Goal: Task Accomplishment & Management: Manage account settings

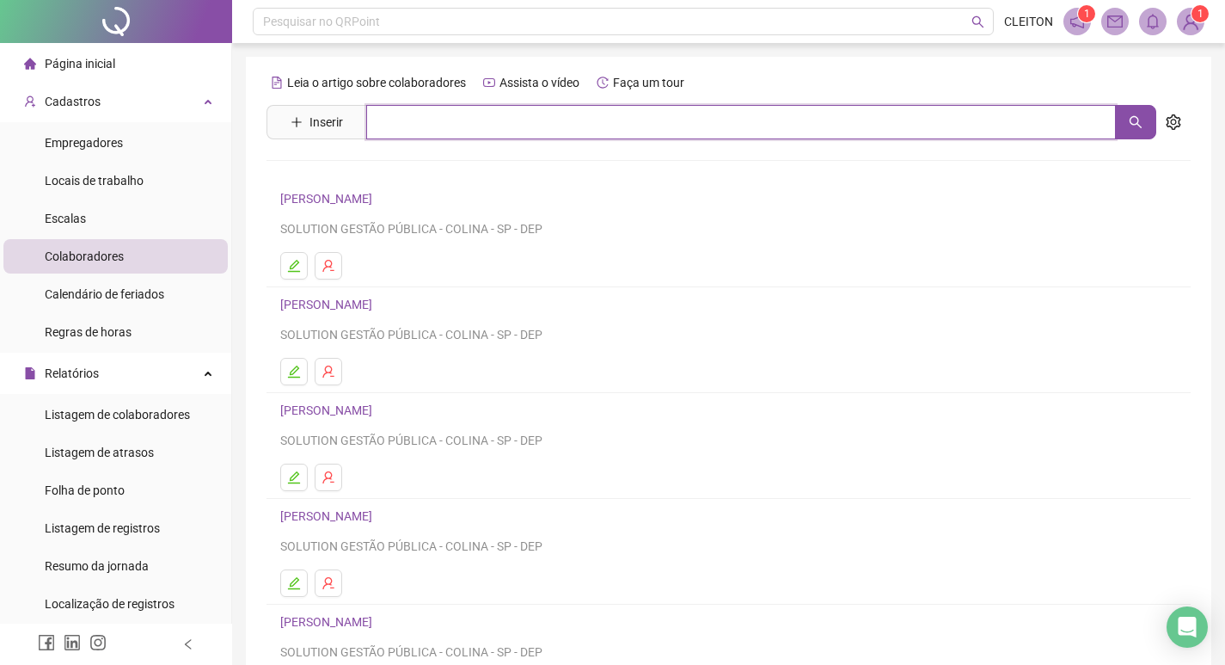
click at [531, 126] on input "text" at bounding box center [741, 122] width 750 height 34
type input "*********"
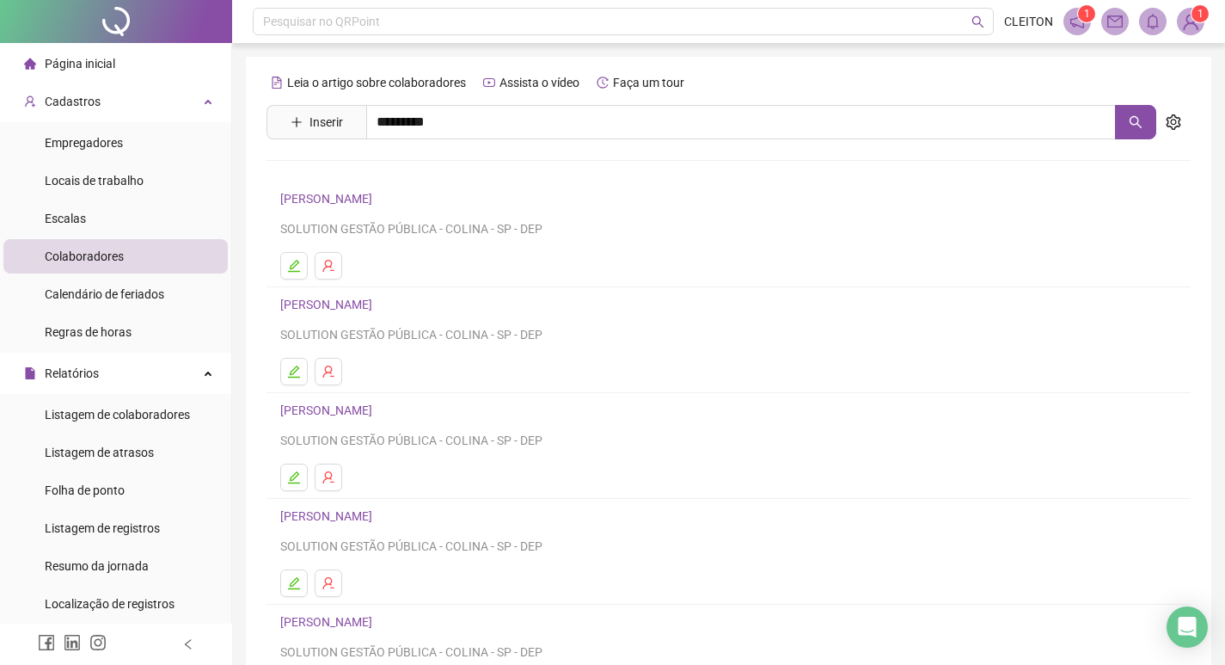
click at [358, 175] on link "VALQUIRIA DE SOUZA" at bounding box center [344, 173] width 92 height 14
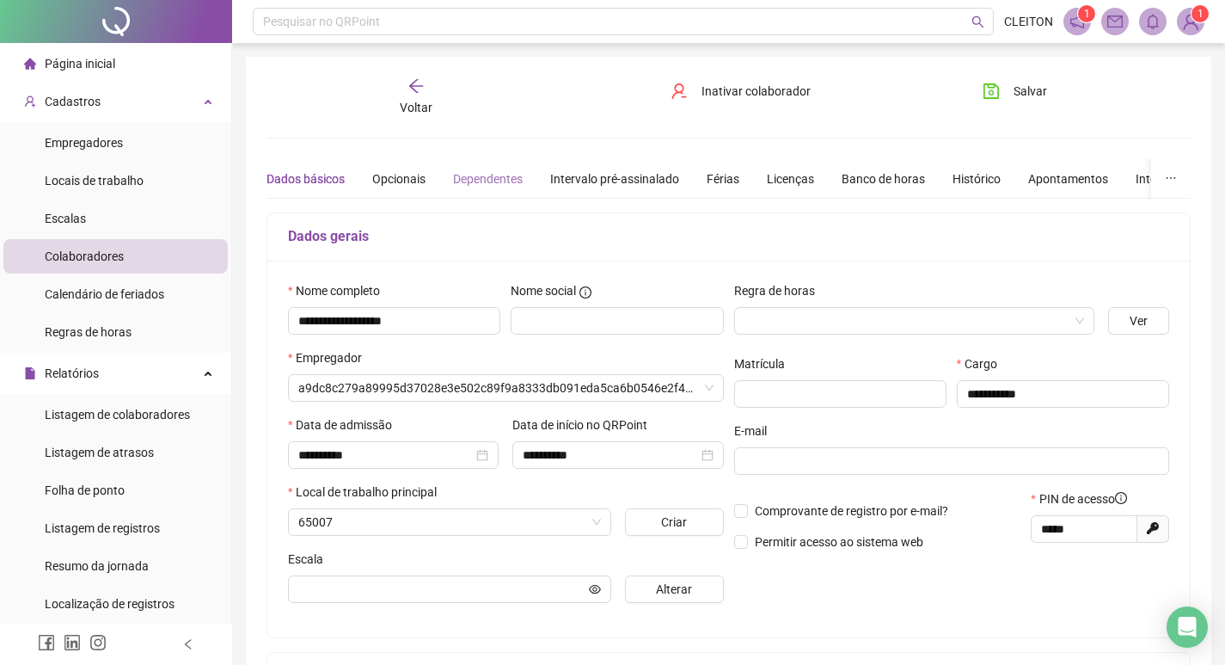
type input "*****"
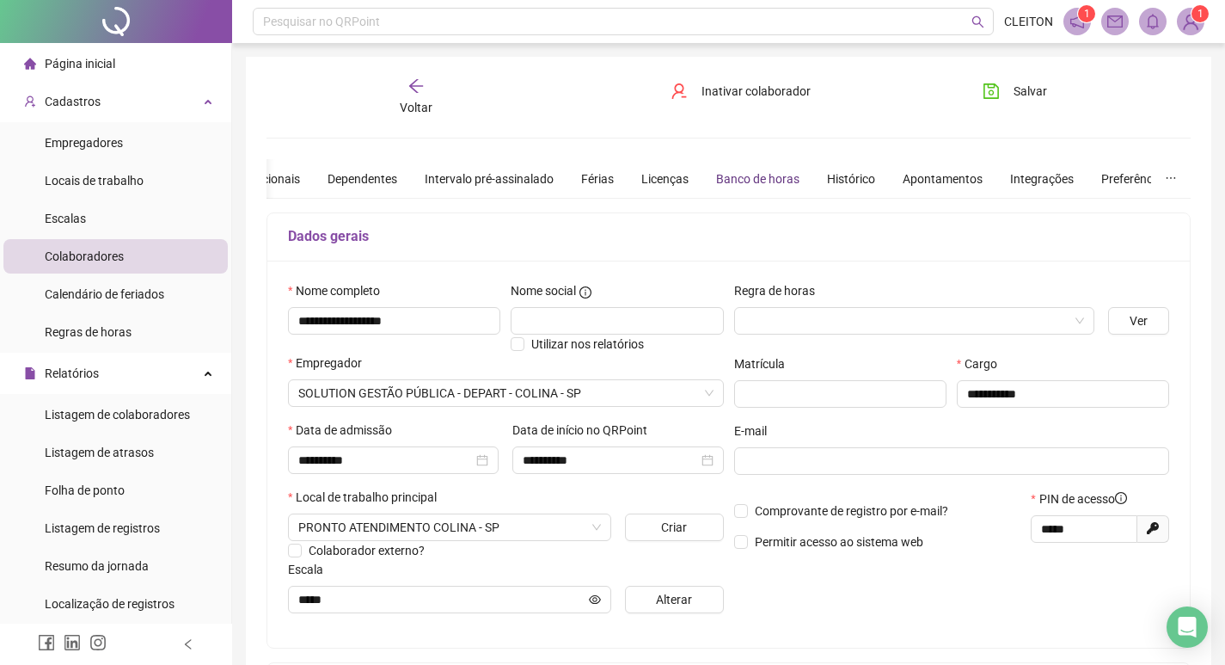
click at [753, 178] on div "Banco de horas" at bounding box center [757, 178] width 83 height 19
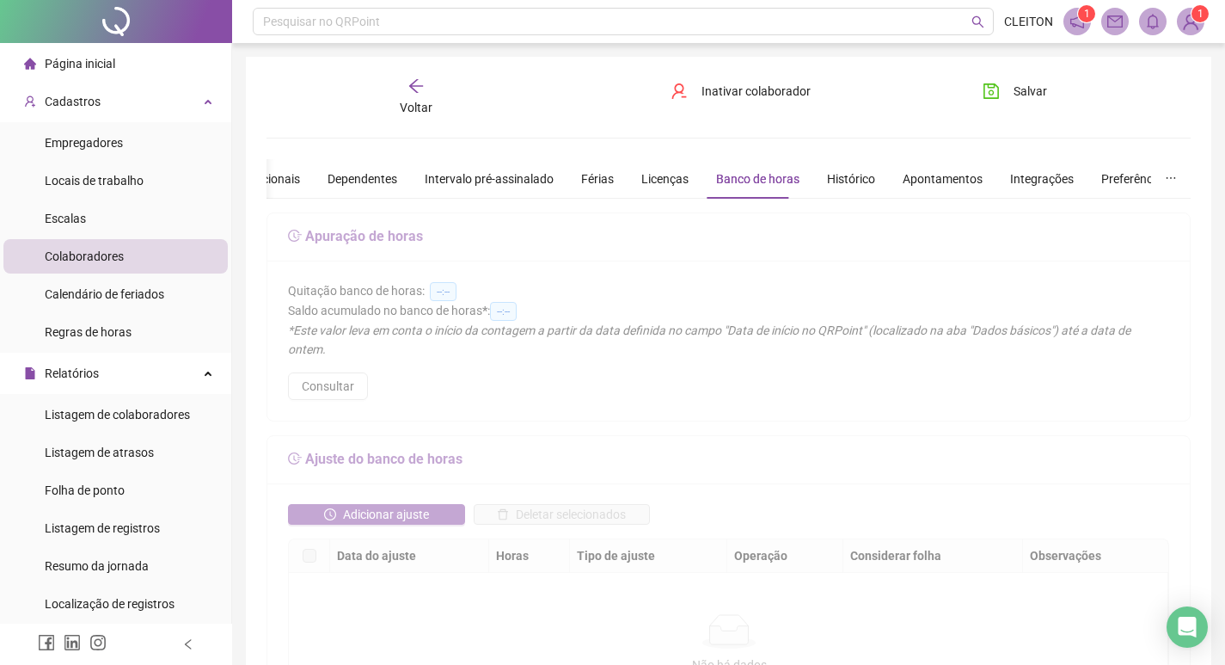
click at [416, 89] on icon "arrow-left" at bounding box center [416, 85] width 17 height 17
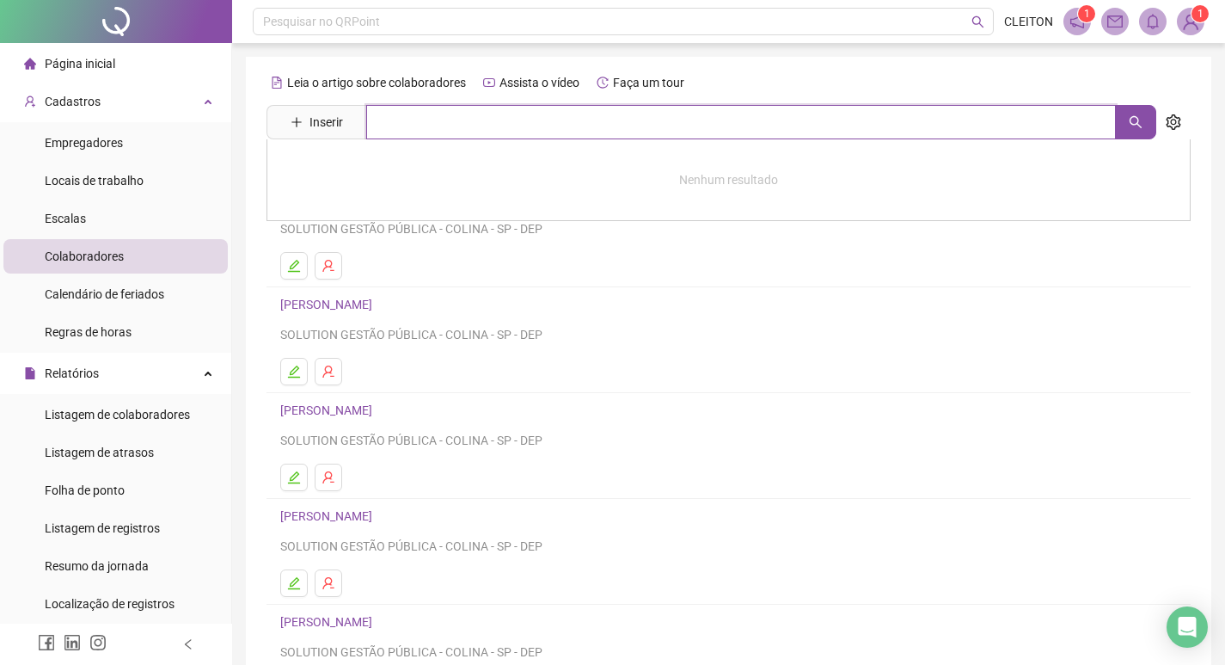
click at [488, 136] on input "text" at bounding box center [741, 122] width 750 height 34
type input "*********"
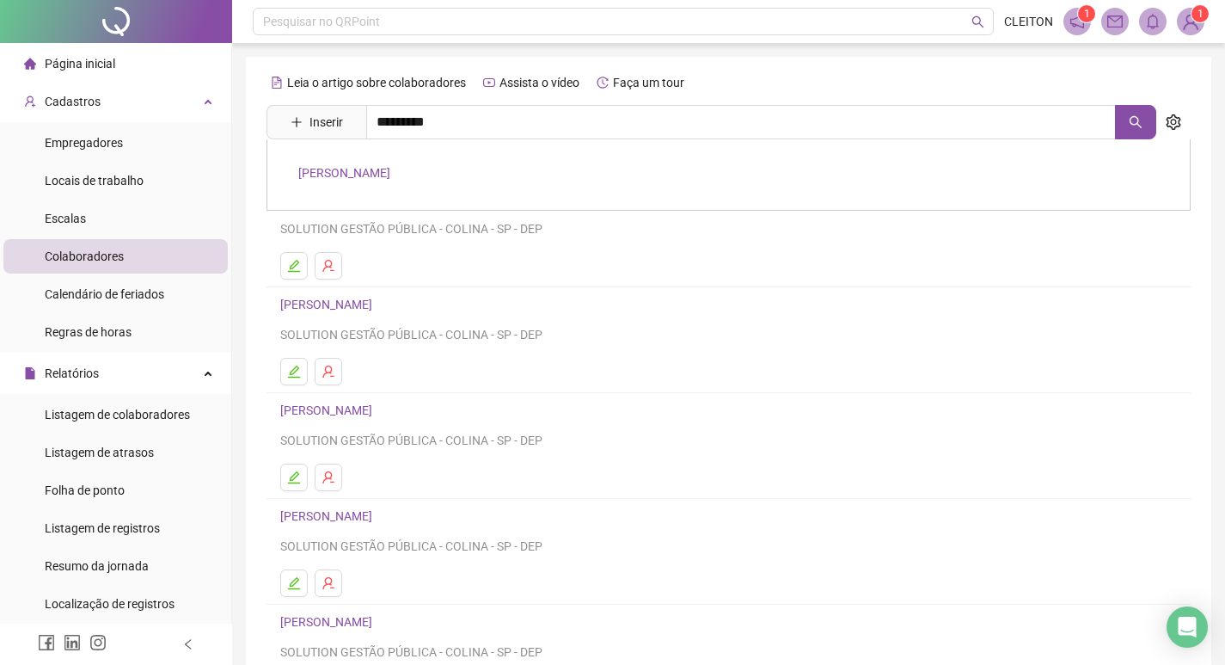
click at [385, 178] on link "VALQUIRIA DE SOUZA" at bounding box center [344, 173] width 92 height 14
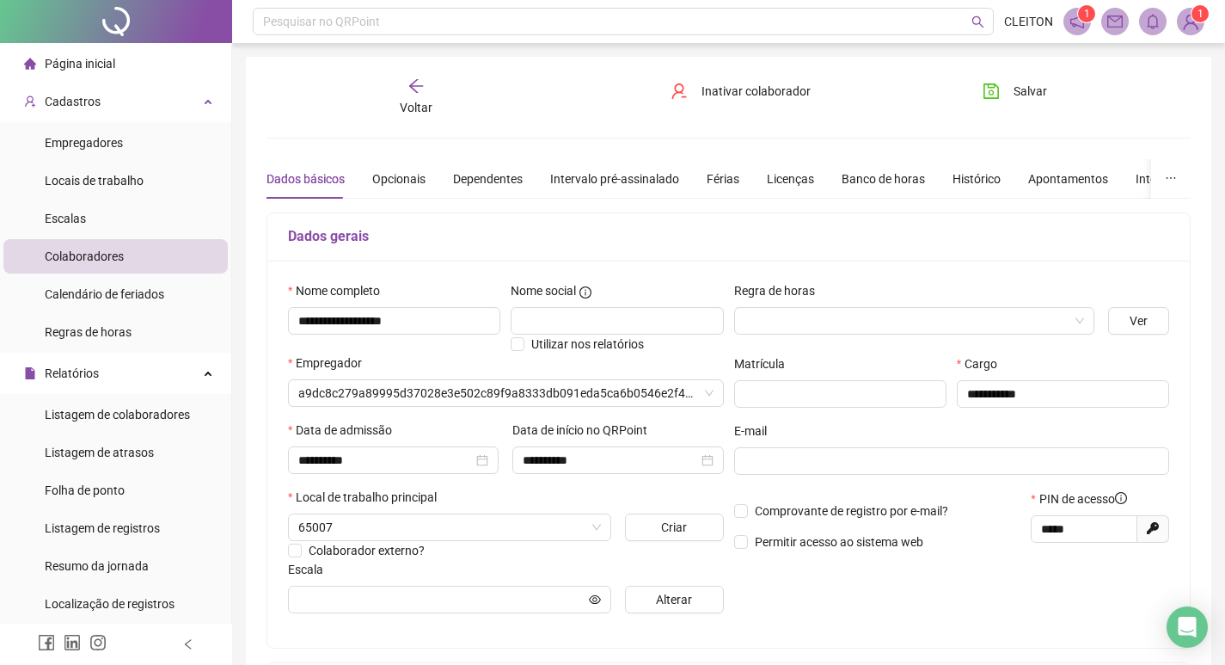
type input "*****"
click at [916, 180] on div "Dados básicos Opcionais Dependentes Intervalo pré-assinalado Férias Licenças Ba…" at bounding box center [781, 179] width 1028 height 40
click at [914, 180] on div "Banco de horas" at bounding box center [883, 178] width 83 height 19
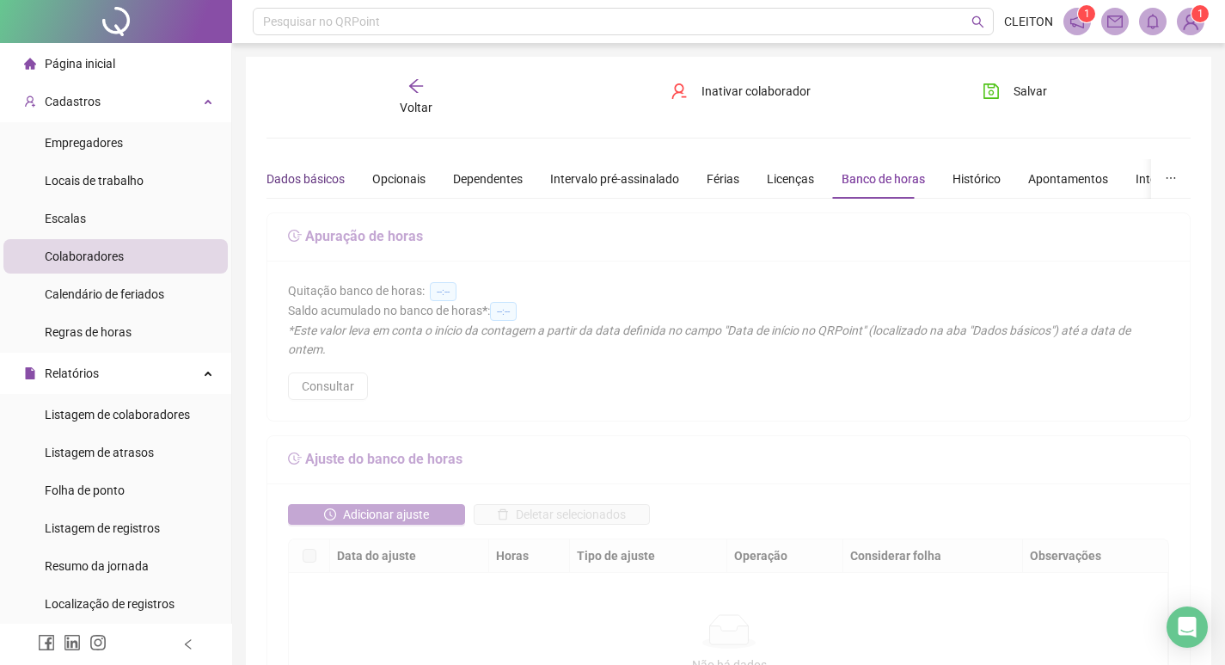
click at [339, 178] on div "Dados básicos" at bounding box center [306, 178] width 78 height 19
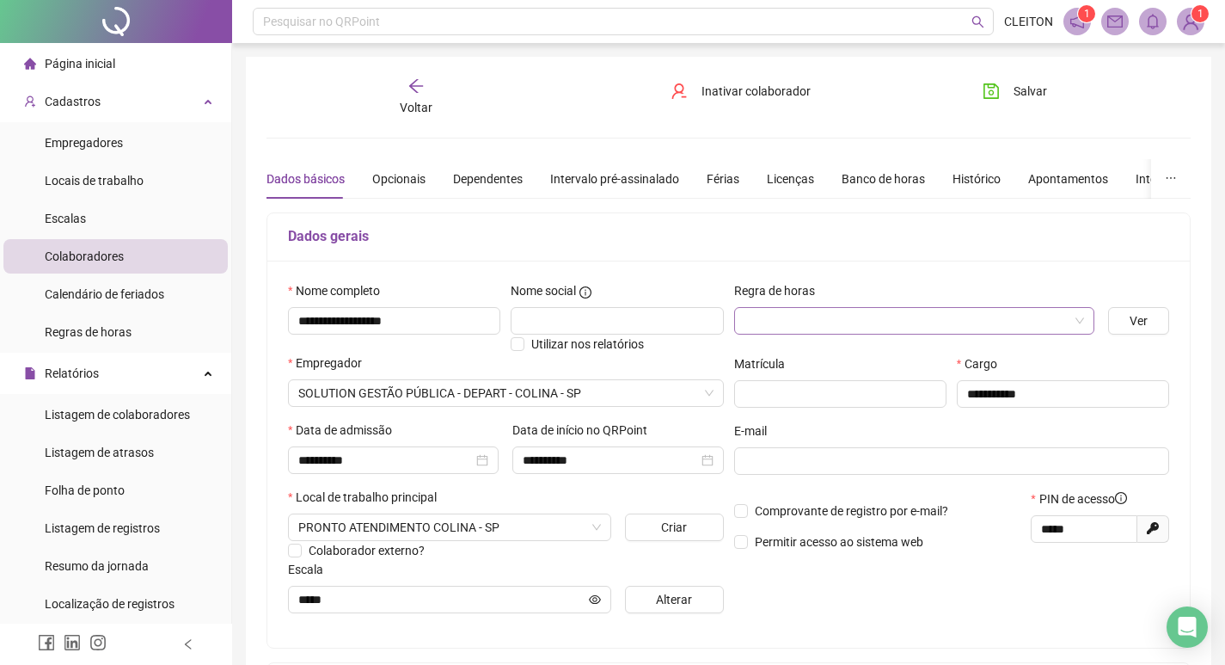
click at [992, 314] on input "search" at bounding box center [907, 321] width 324 height 26
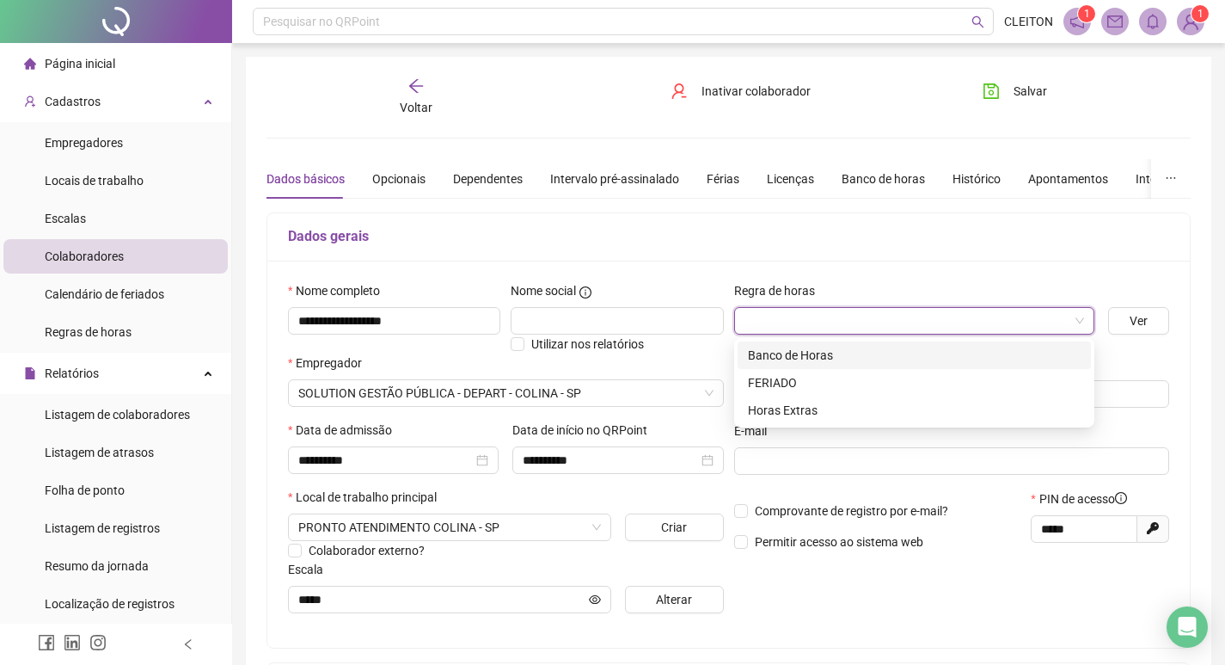
click at [787, 346] on div "Banco de Horas" at bounding box center [914, 355] width 333 height 19
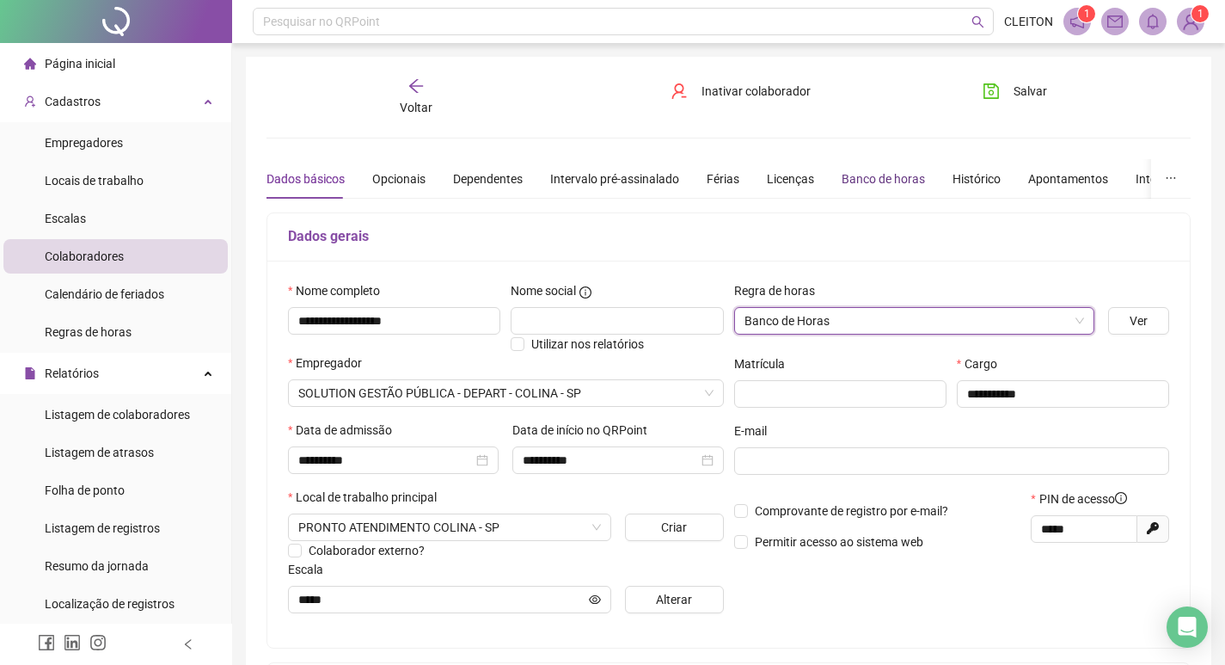
click at [883, 178] on div "Banco de horas" at bounding box center [883, 178] width 83 height 19
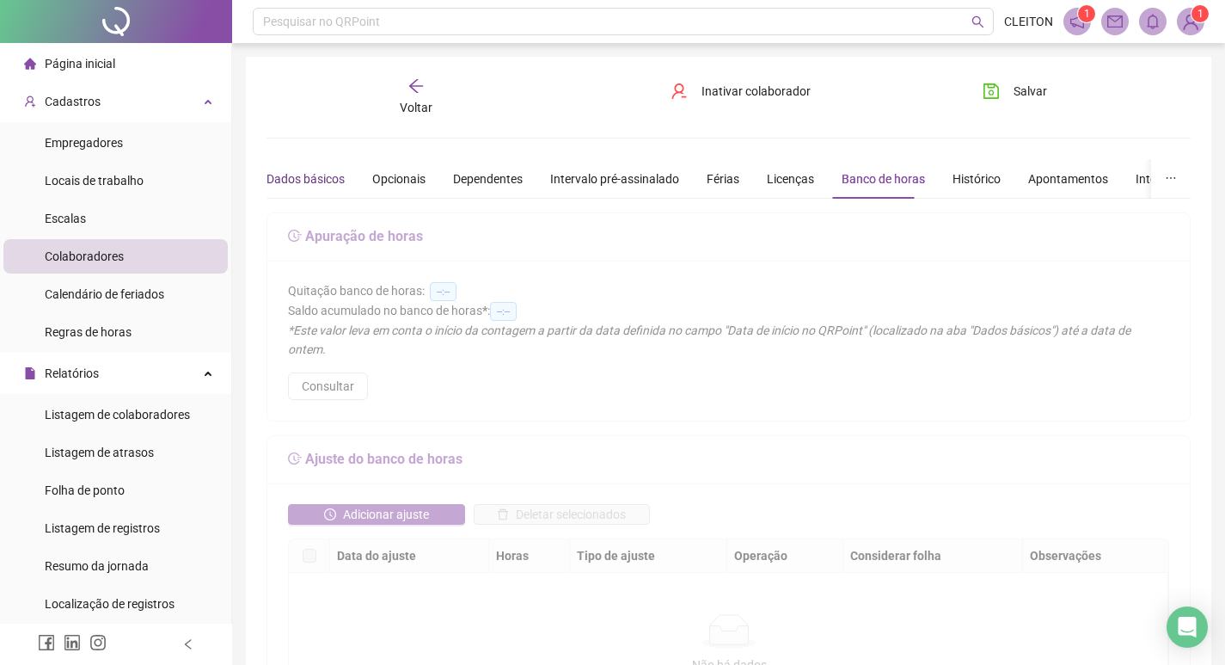
click at [332, 180] on div "Dados básicos" at bounding box center [306, 178] width 78 height 19
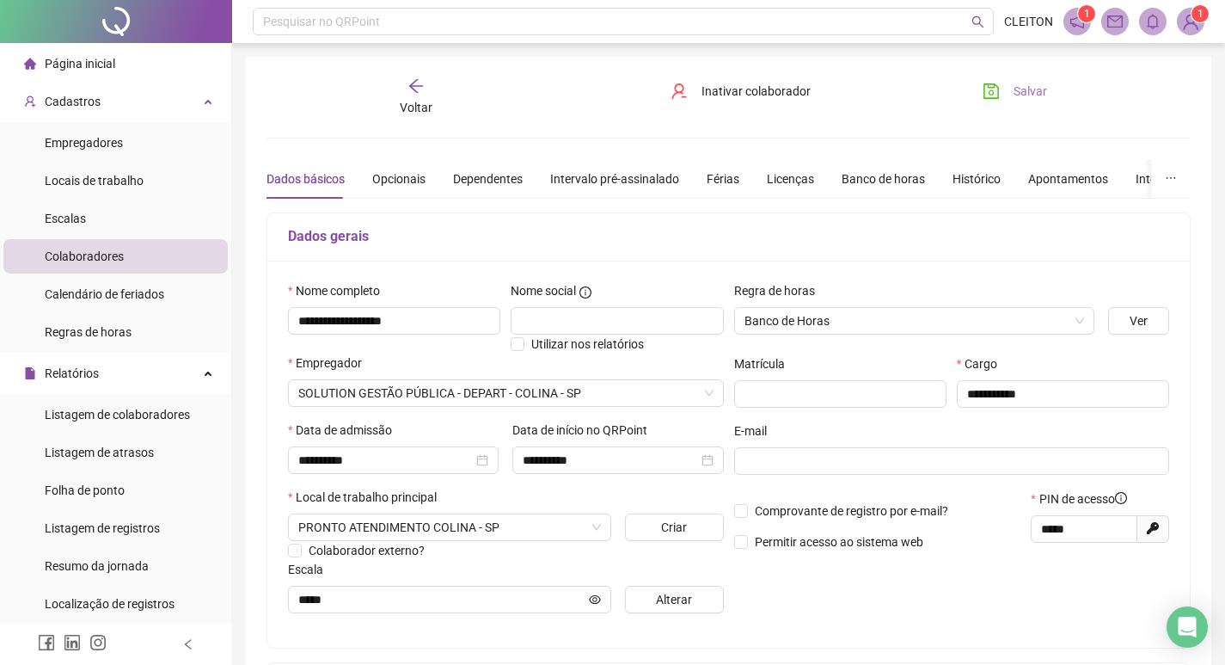
click at [1032, 90] on span "Salvar" at bounding box center [1031, 91] width 34 height 19
click at [866, 181] on div "Banco de horas" at bounding box center [883, 178] width 83 height 19
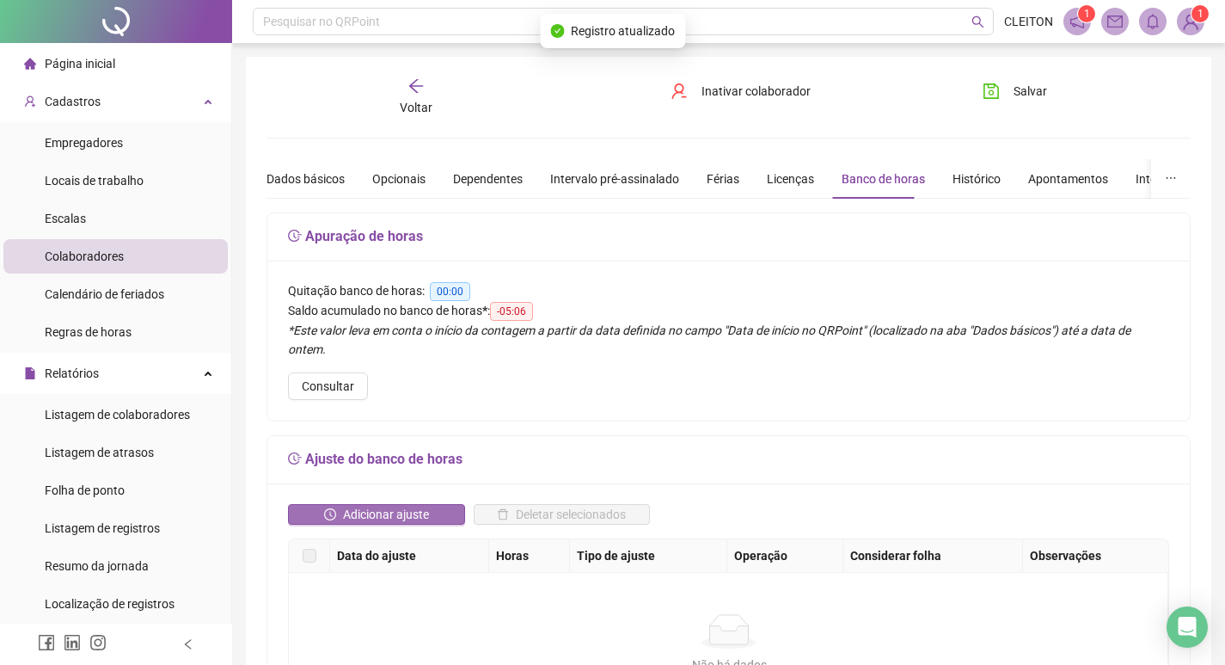
click at [393, 505] on span "Adicionar ajuste" at bounding box center [386, 514] width 86 height 19
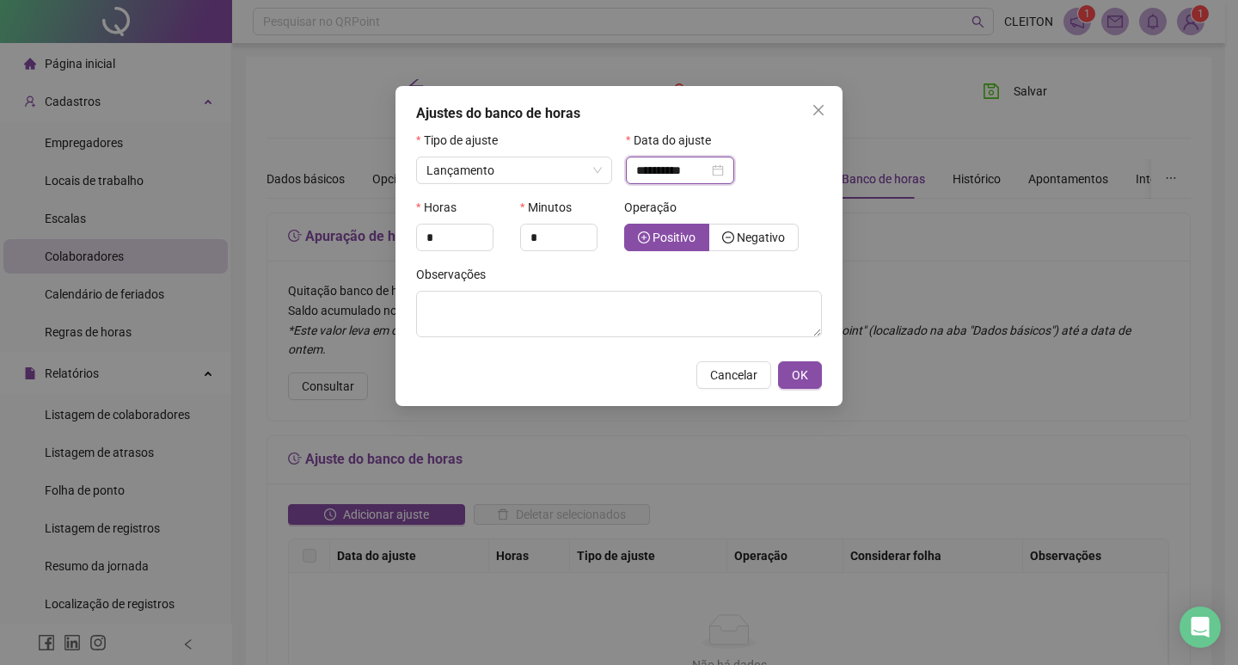
click at [674, 178] on input "**********" at bounding box center [672, 170] width 72 height 19
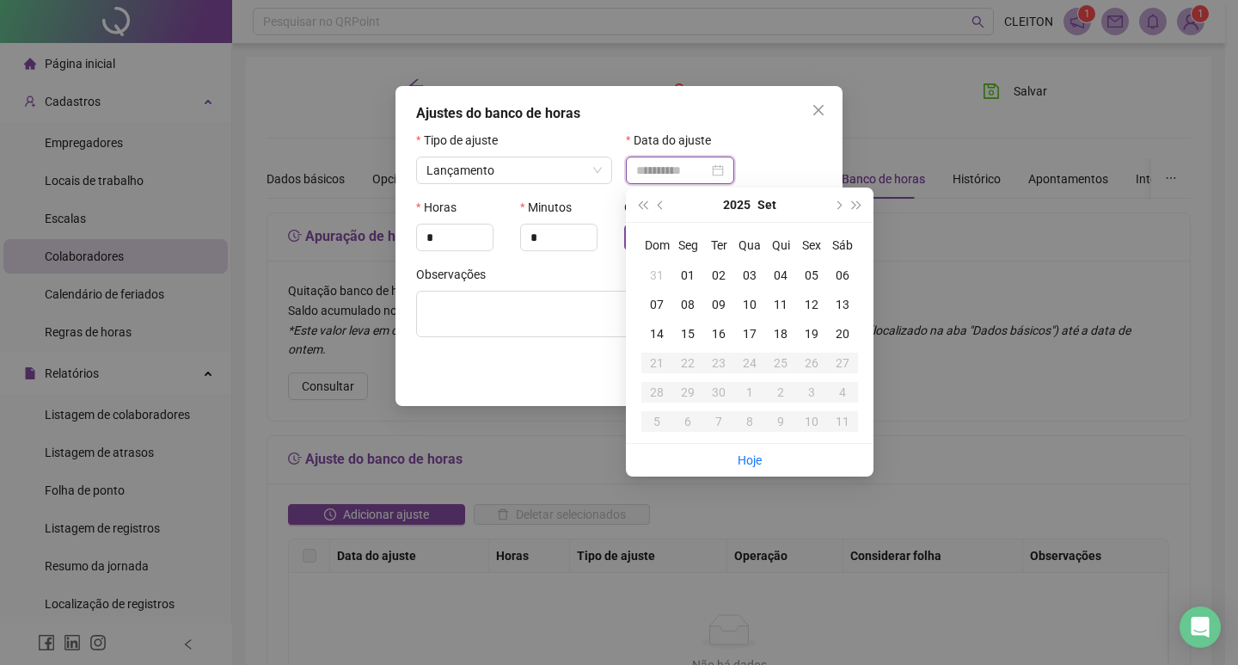
type input "**********"
click at [818, 330] on div "19" at bounding box center [811, 333] width 31 height 19
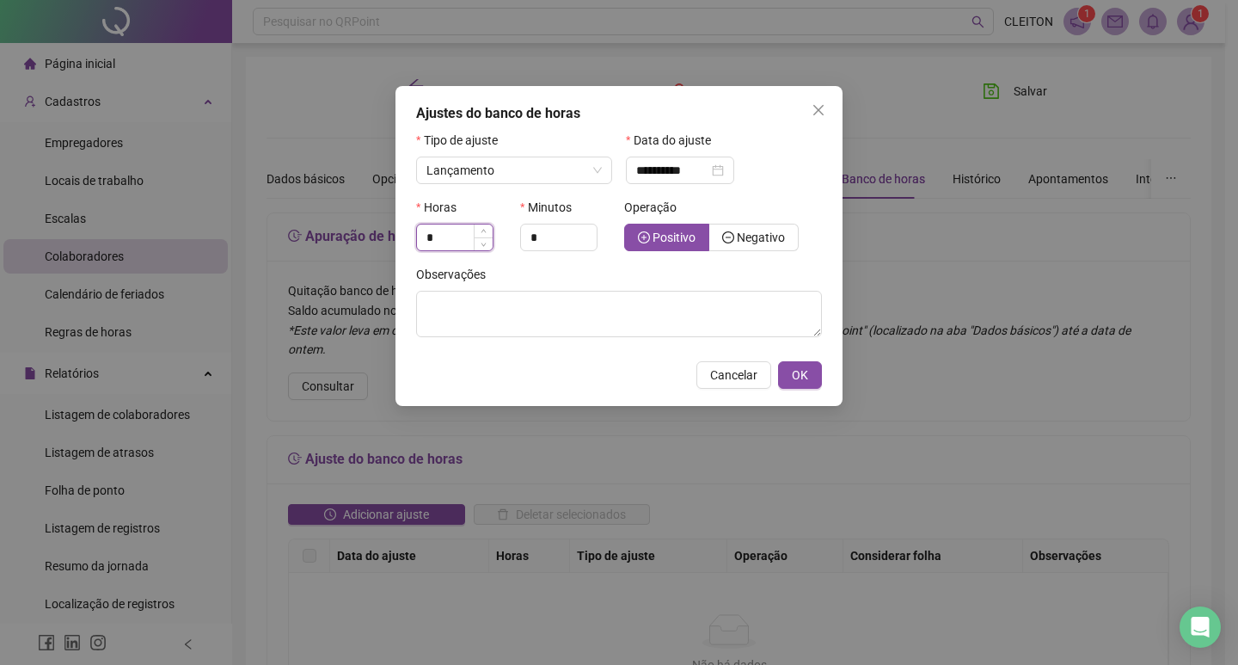
click at [446, 241] on input "*" at bounding box center [455, 237] width 76 height 26
type input "*"
click at [544, 244] on input "*" at bounding box center [559, 237] width 76 height 26
type input "**"
click at [777, 241] on span "Negativo" at bounding box center [761, 237] width 48 height 14
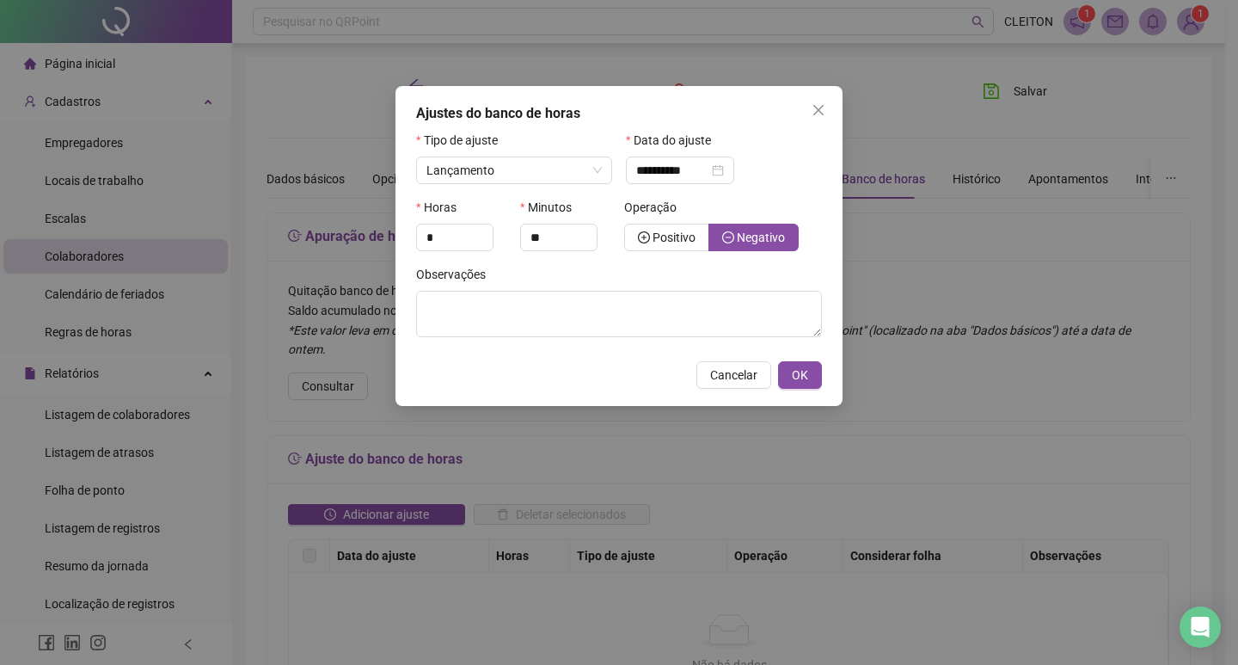
click at [721, 277] on div "Observações" at bounding box center [619, 278] width 406 height 26
click at [727, 298] on textarea at bounding box center [619, 314] width 406 height 46
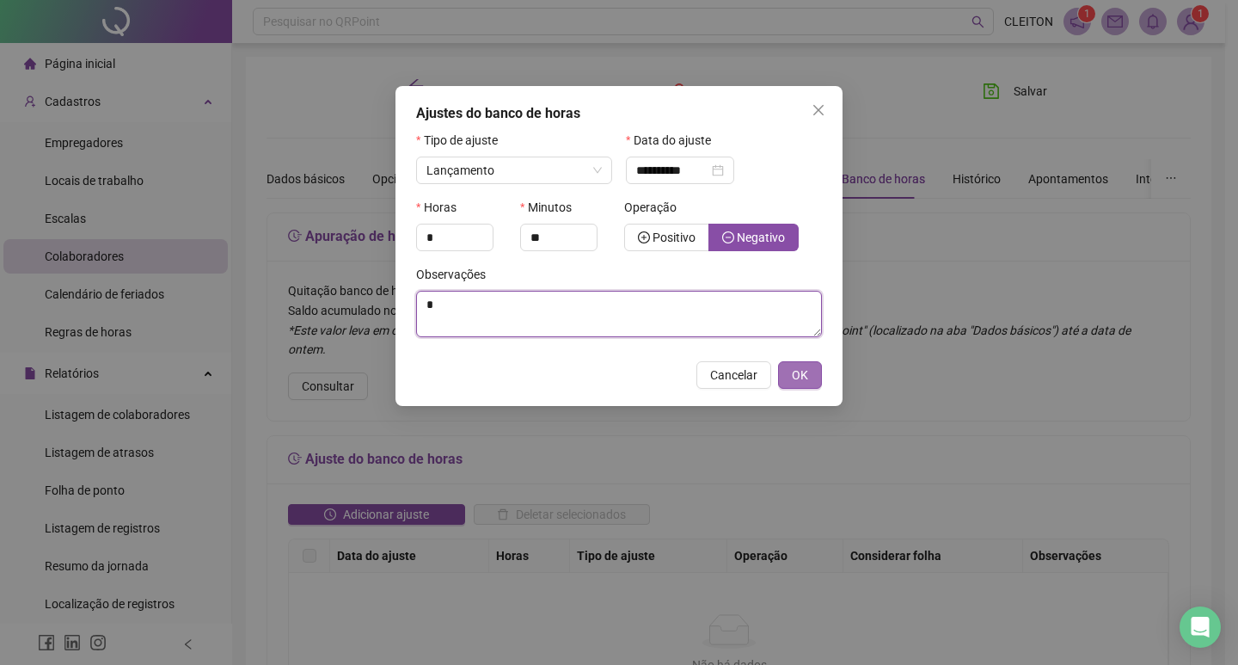
type textarea "*"
click at [790, 377] on button "OK" at bounding box center [800, 375] width 44 height 28
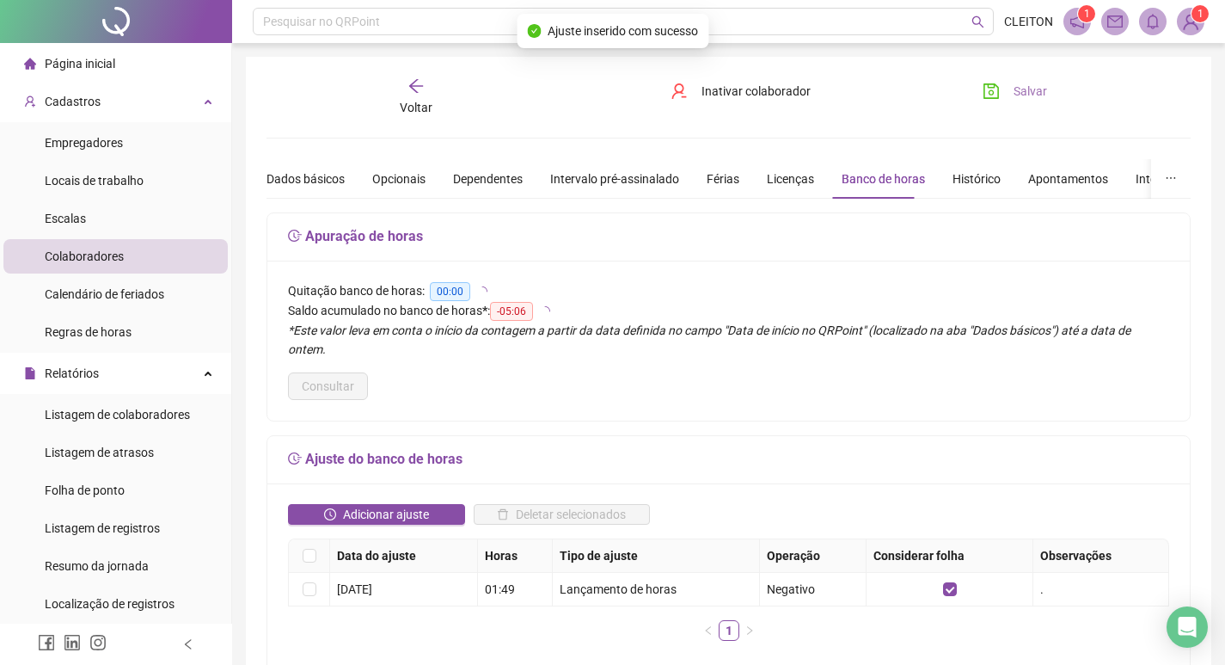
click at [1028, 97] on span "Salvar" at bounding box center [1031, 91] width 34 height 19
click at [300, 181] on div "Dados básicos" at bounding box center [306, 178] width 78 height 19
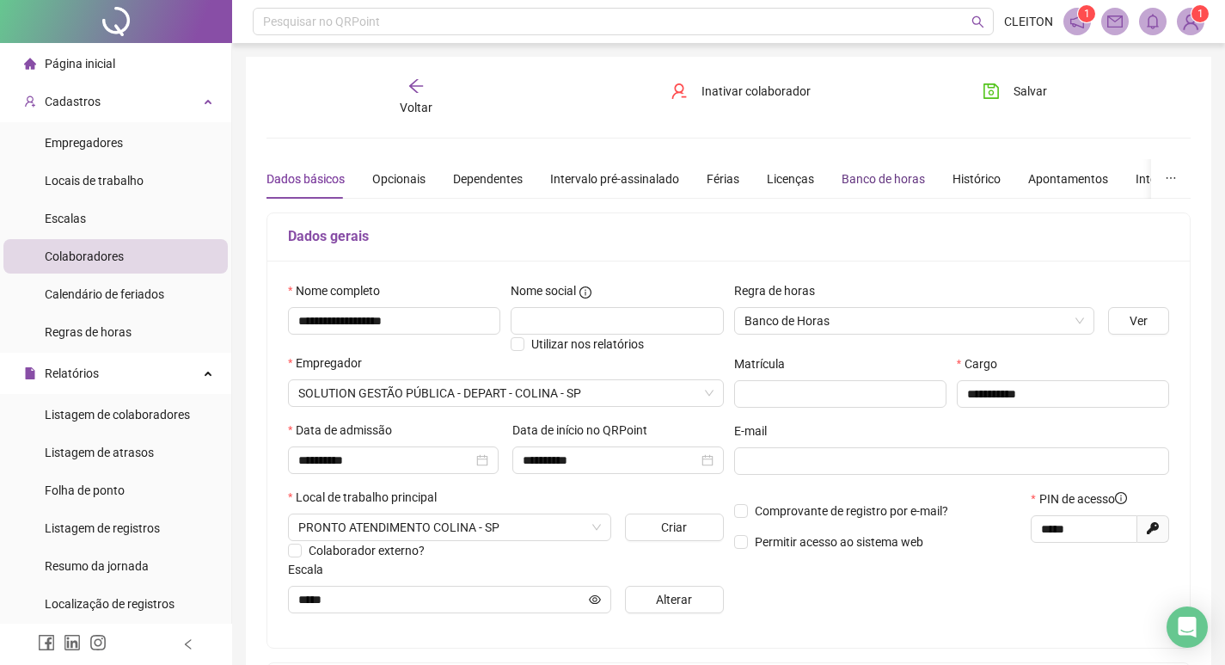
click at [858, 184] on div "Banco de horas" at bounding box center [883, 178] width 83 height 19
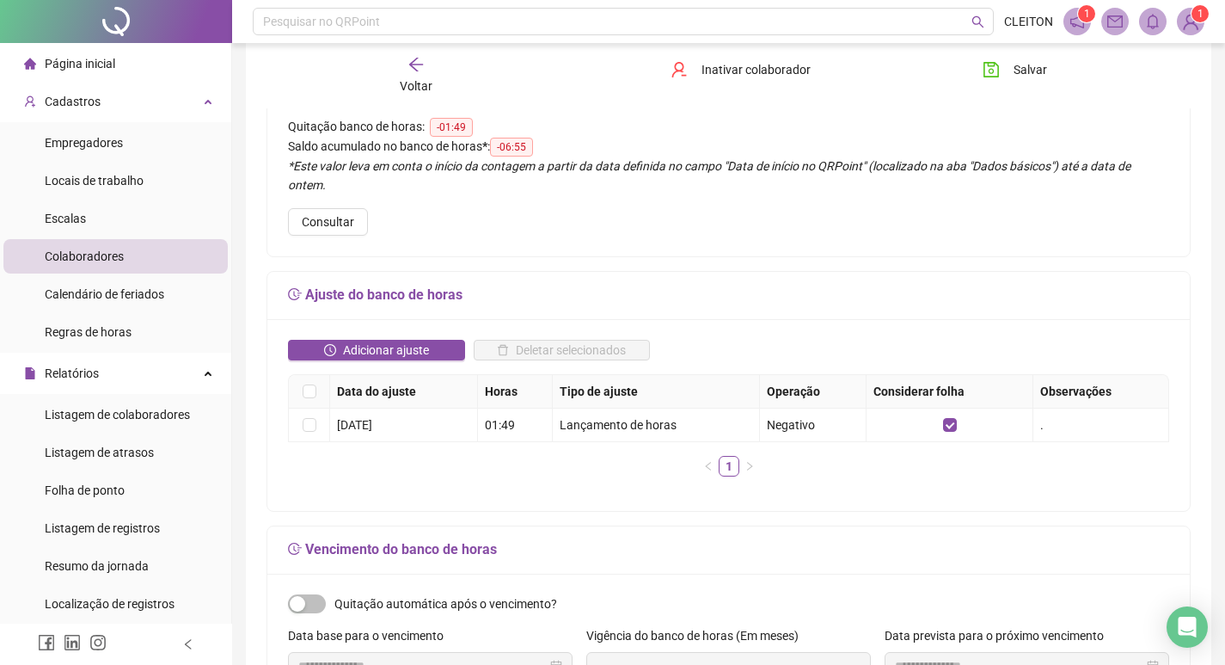
scroll to position [172, 0]
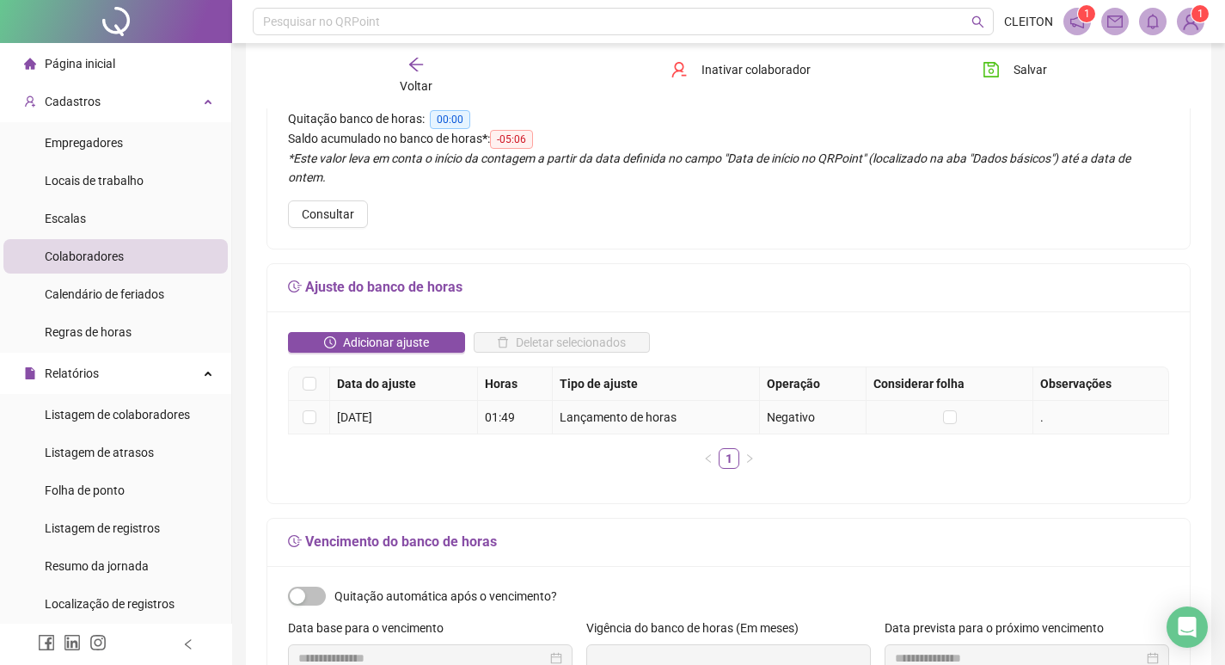
click at [316, 401] on td at bounding box center [309, 418] width 41 height 34
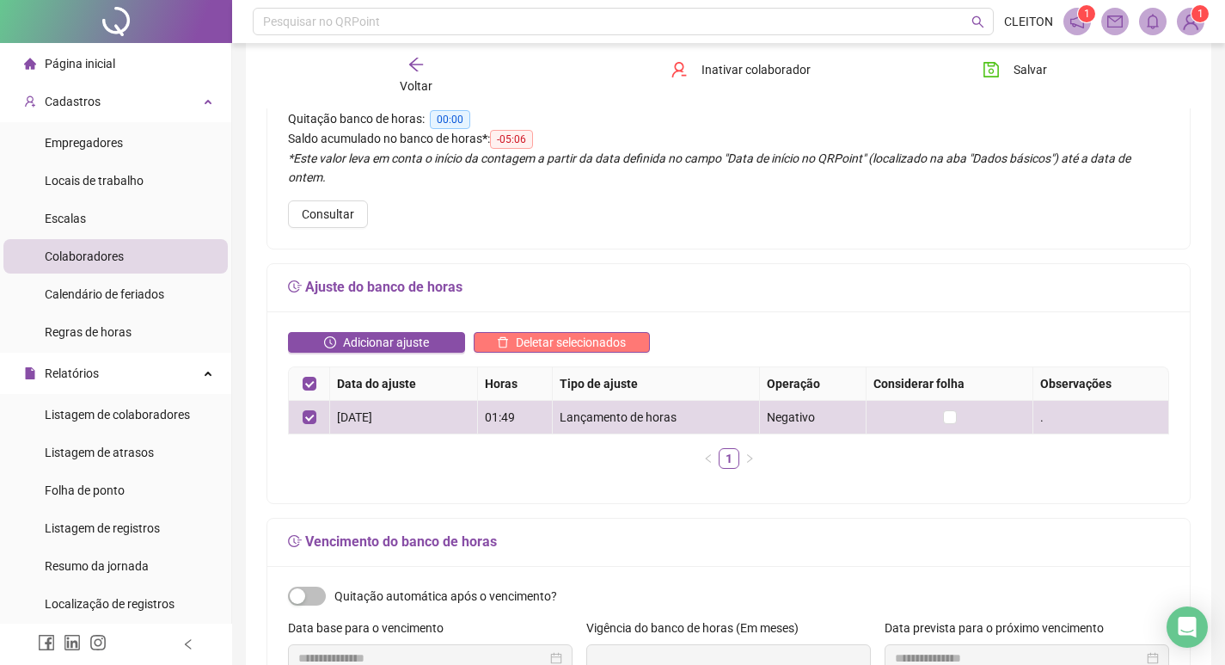
click at [580, 333] on span "Deletar selecionados" at bounding box center [571, 342] width 110 height 19
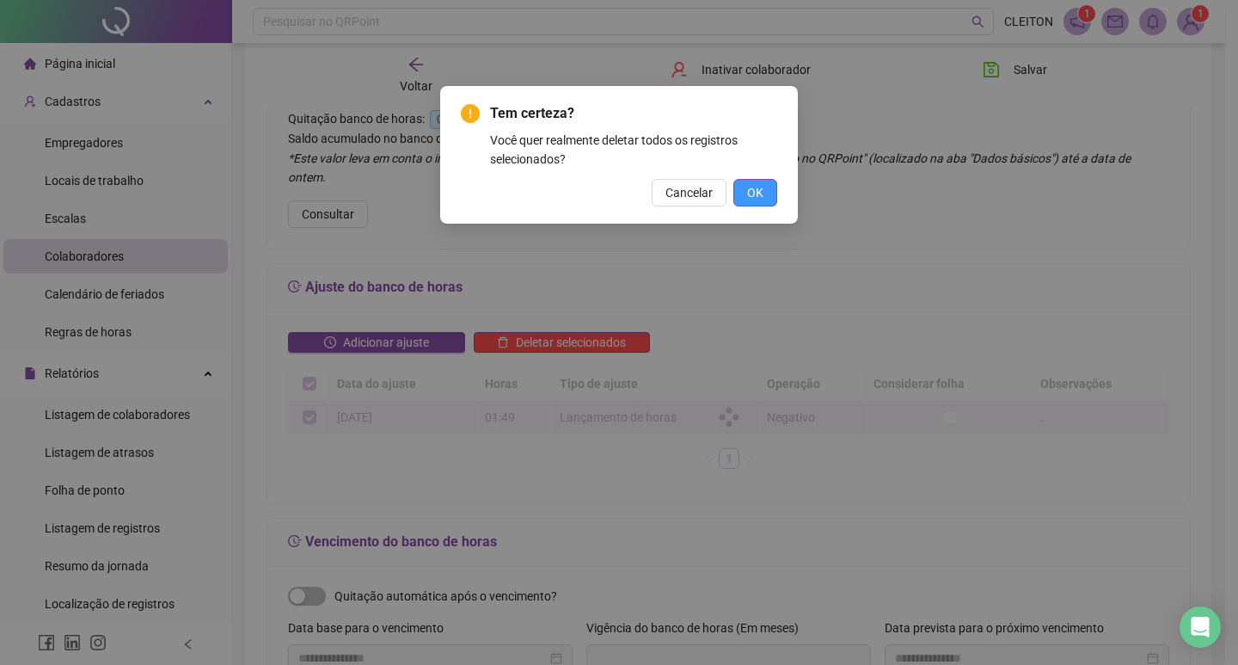
click at [740, 196] on button "OK" at bounding box center [755, 193] width 44 height 28
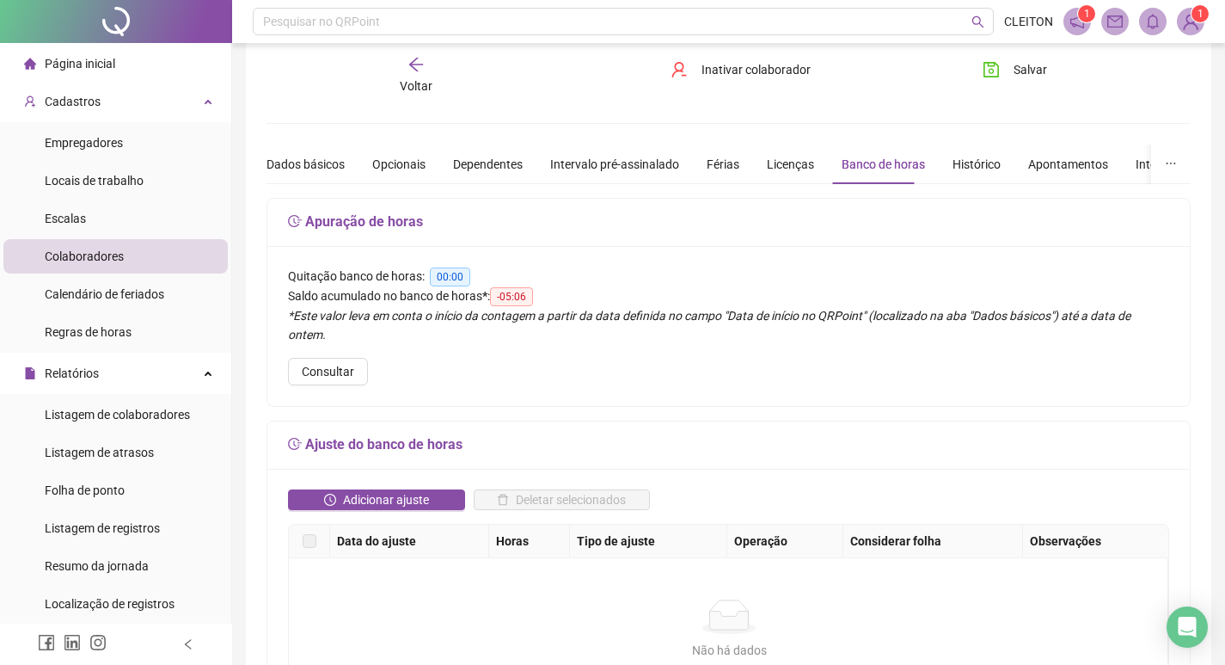
scroll to position [0, 0]
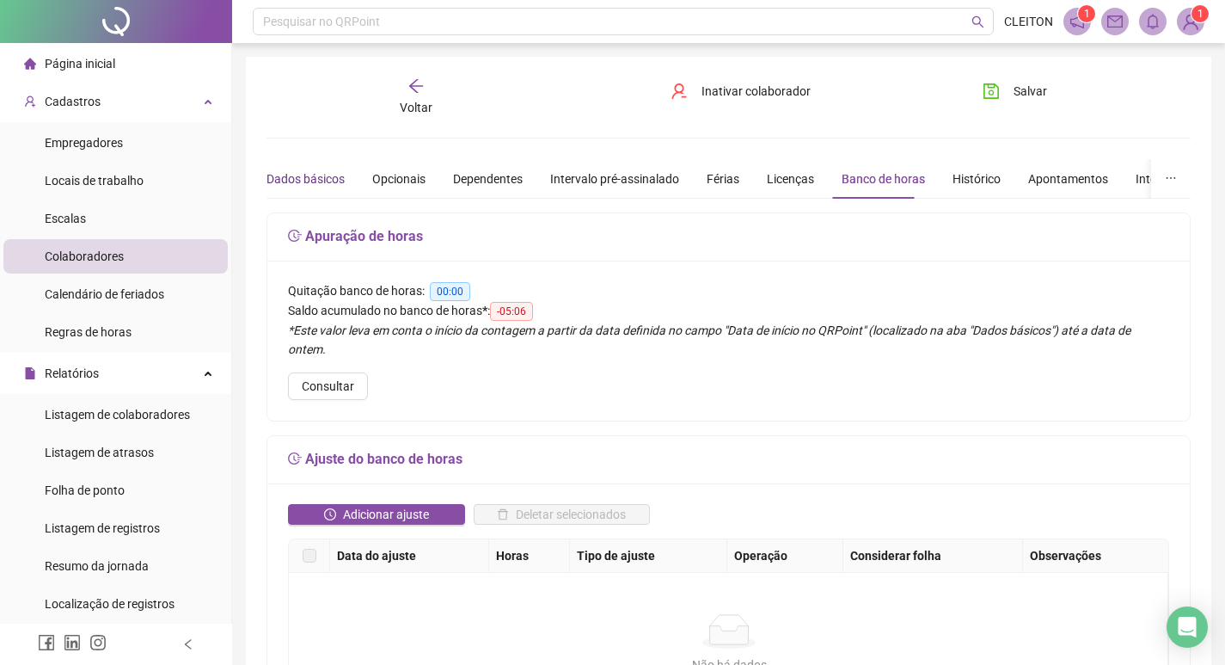
click at [281, 183] on div "Dados básicos" at bounding box center [306, 178] width 78 height 19
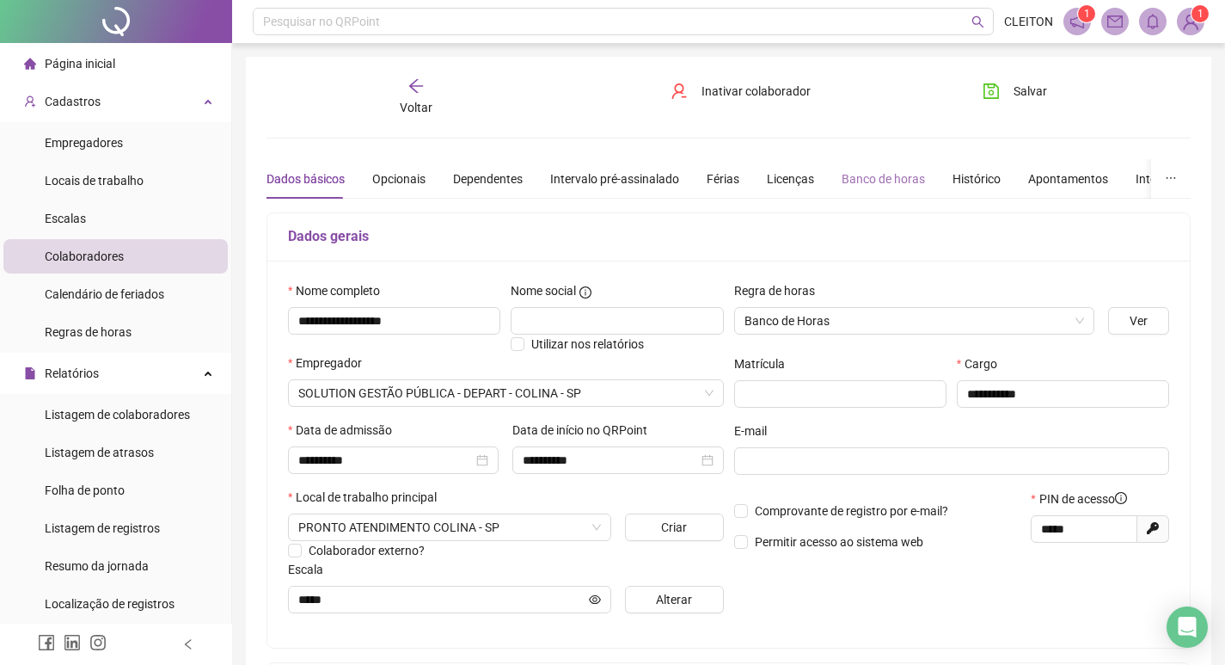
click at [852, 167] on div "Banco de horas" at bounding box center [883, 179] width 83 height 40
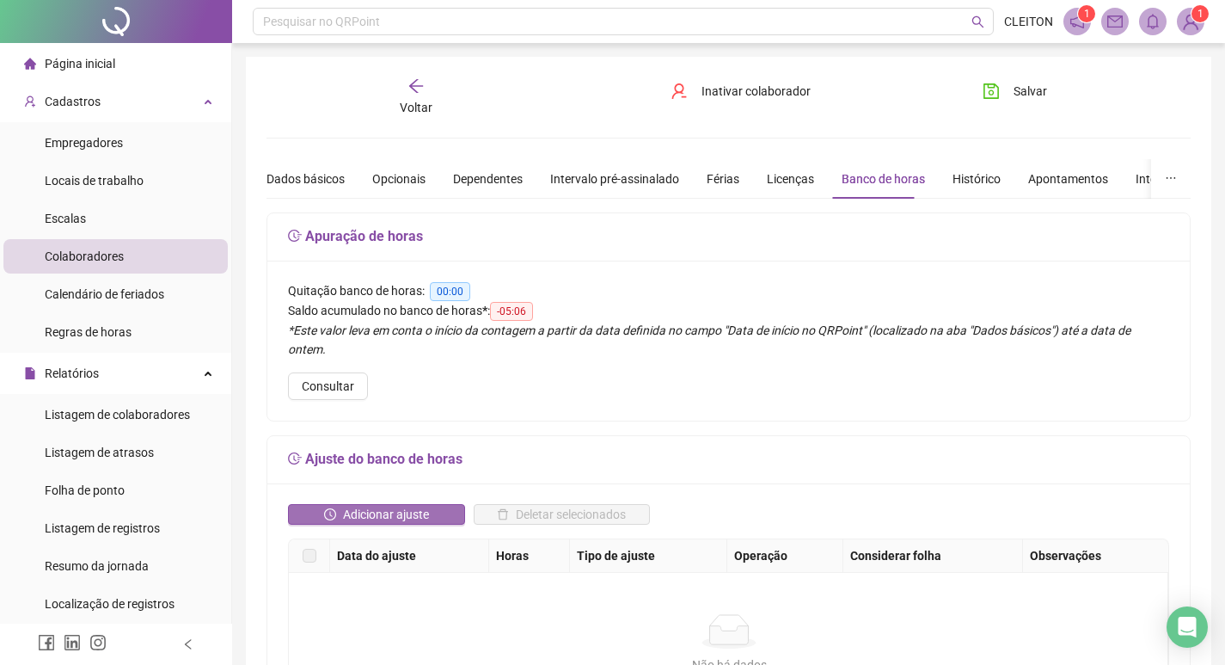
click at [353, 505] on span "Adicionar ajuste" at bounding box center [386, 514] width 86 height 19
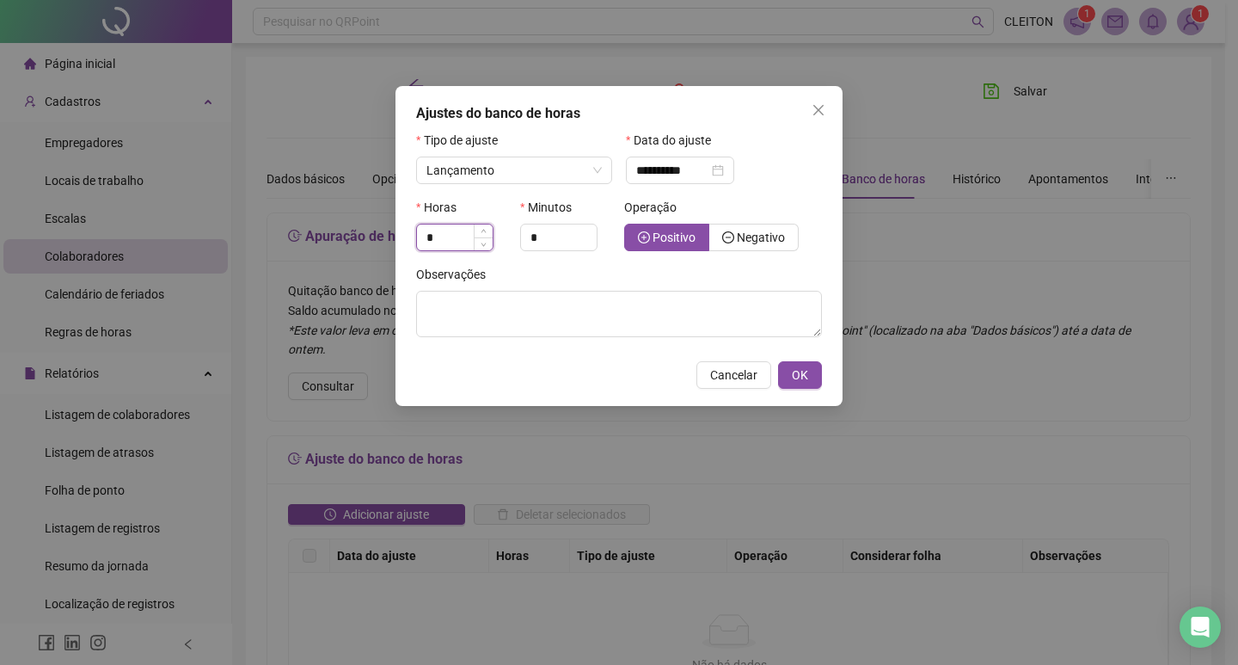
click at [469, 246] on input "*" at bounding box center [455, 237] width 76 height 26
type input "*"
click at [540, 230] on input "*" at bounding box center [559, 237] width 76 height 26
type input "**"
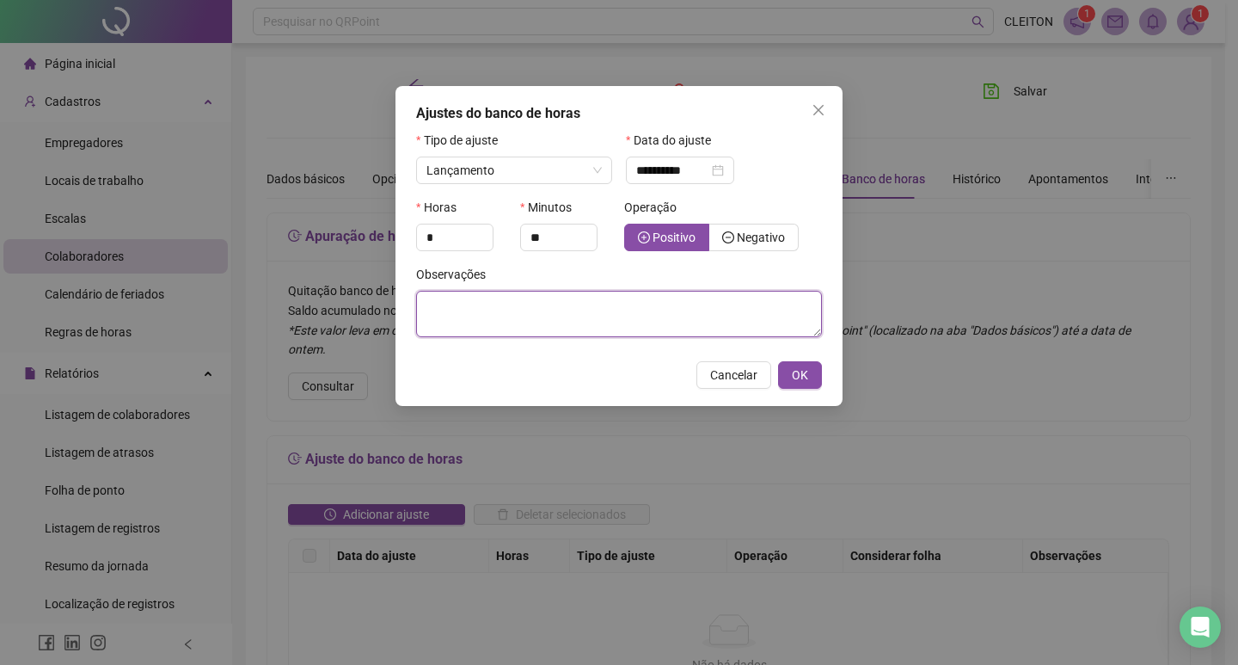
click at [547, 323] on textarea at bounding box center [619, 314] width 406 height 46
type textarea "*"
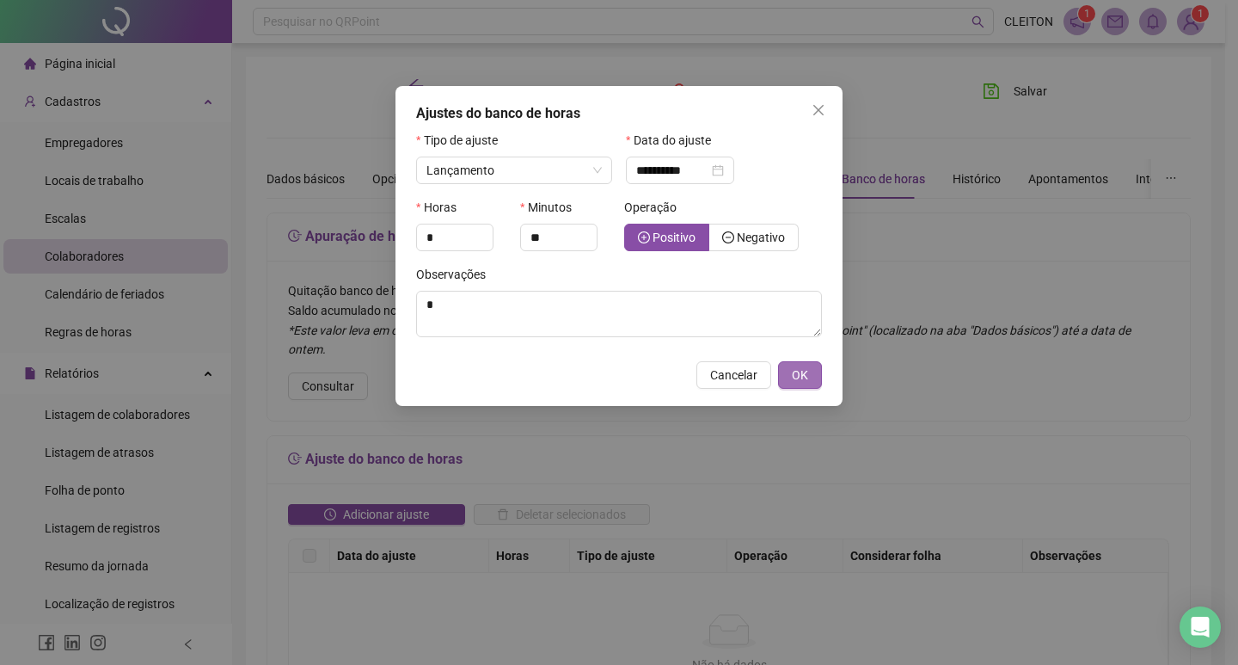
click at [788, 371] on button "OK" at bounding box center [800, 375] width 44 height 28
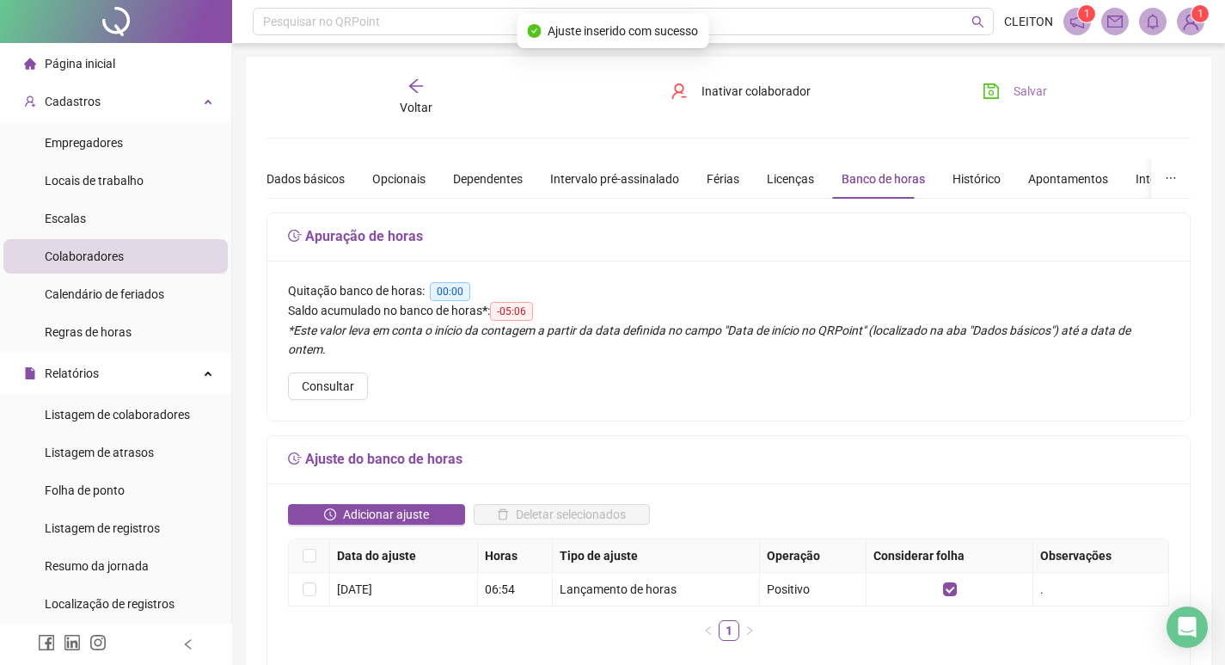
click at [1016, 81] on button "Salvar" at bounding box center [1015, 91] width 90 height 28
click at [376, 505] on span "Adicionar ajuste" at bounding box center [386, 514] width 86 height 19
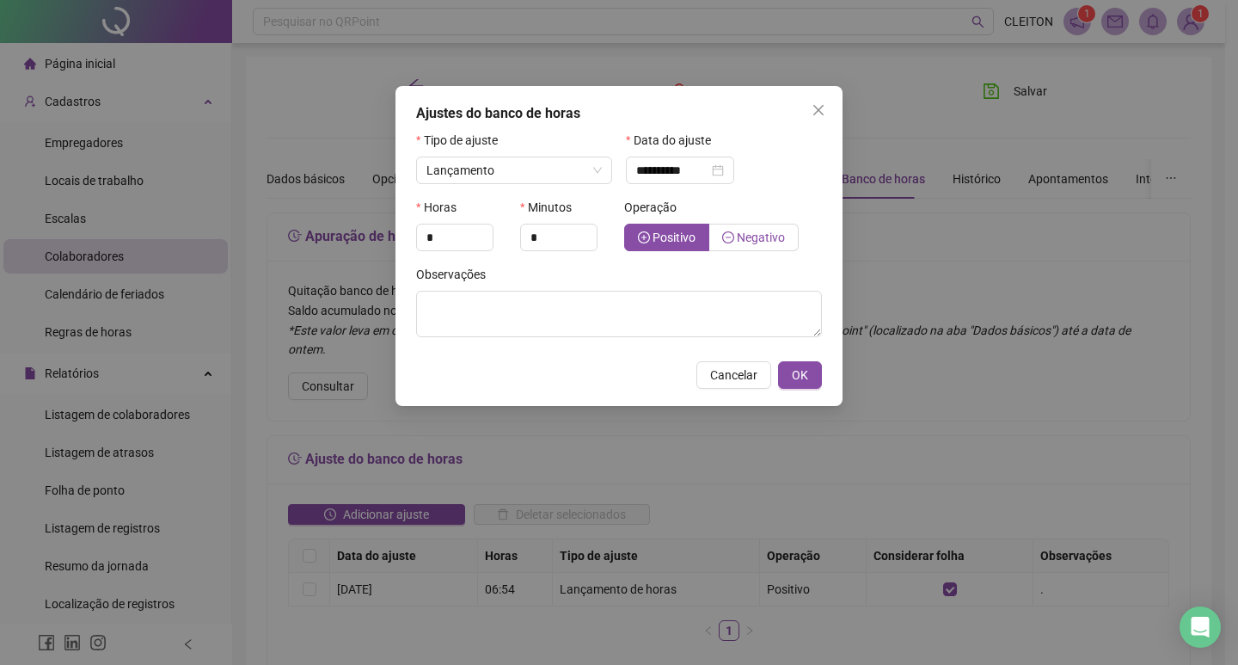
click at [750, 245] on label "Negativo" at bounding box center [753, 238] width 89 height 28
click at [494, 237] on div "*" at bounding box center [463, 238] width 94 height 28
click at [453, 237] on input "*" at bounding box center [455, 237] width 76 height 26
type input "*"
click at [565, 238] on input "*" at bounding box center [559, 237] width 76 height 26
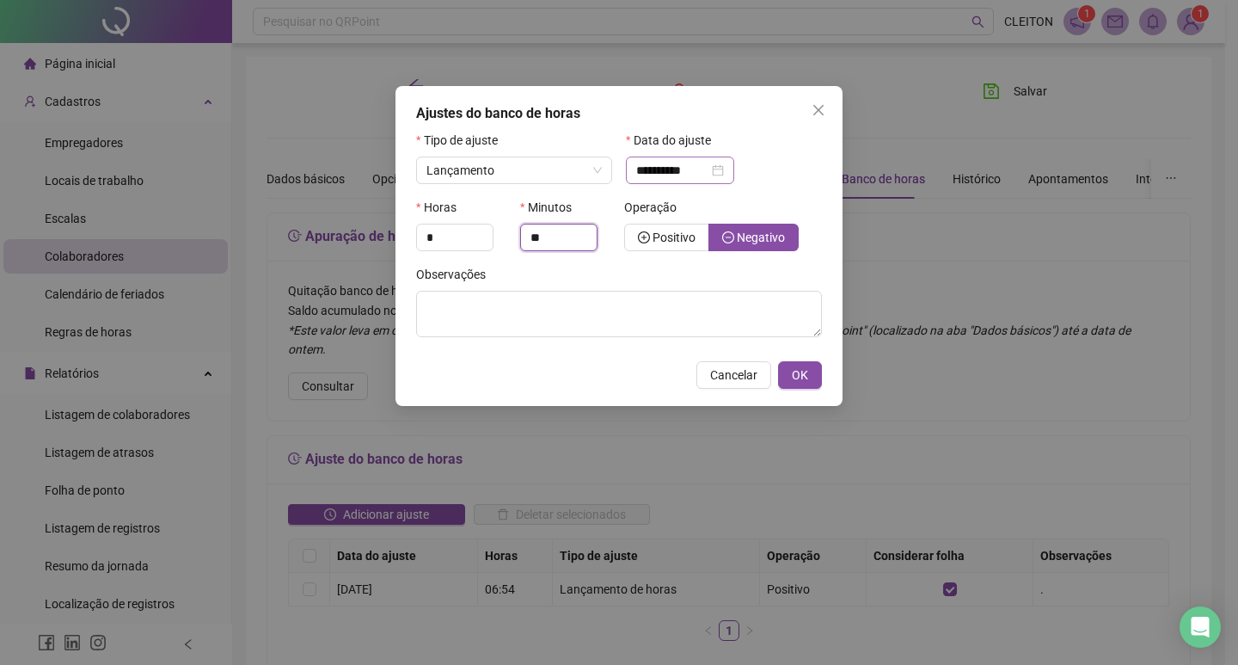
type input "**"
click at [675, 169] on input "**********" at bounding box center [672, 170] width 72 height 19
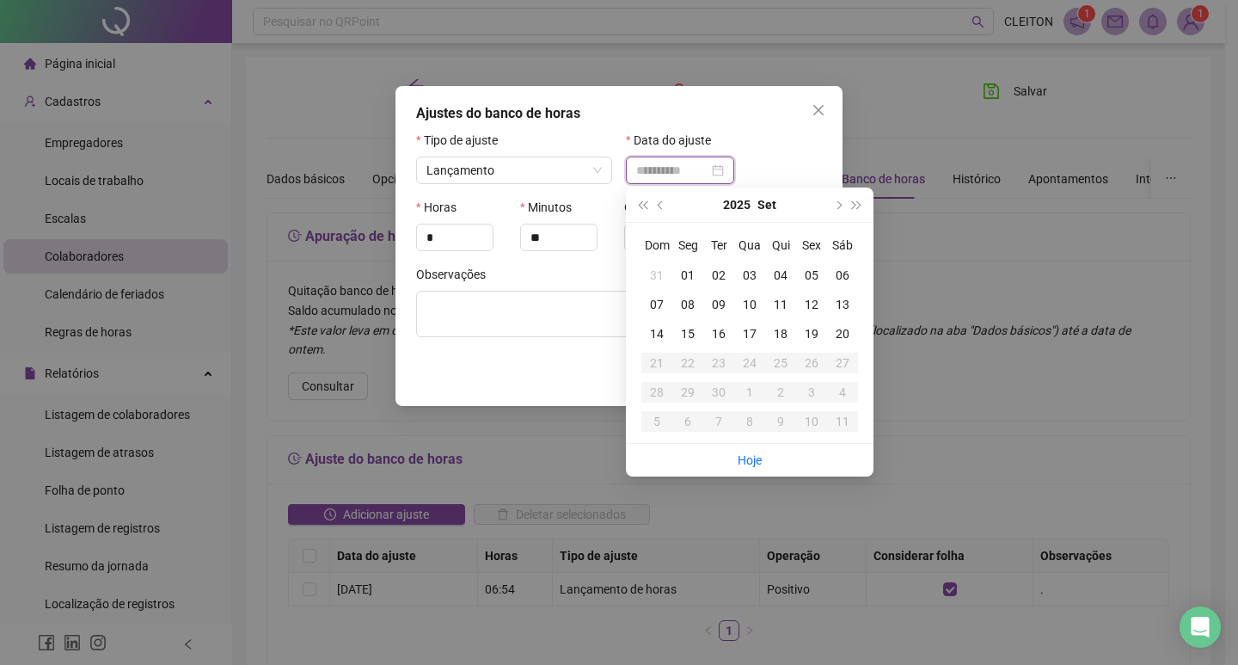
type input "**********"
click at [811, 327] on div "19" at bounding box center [811, 333] width 31 height 19
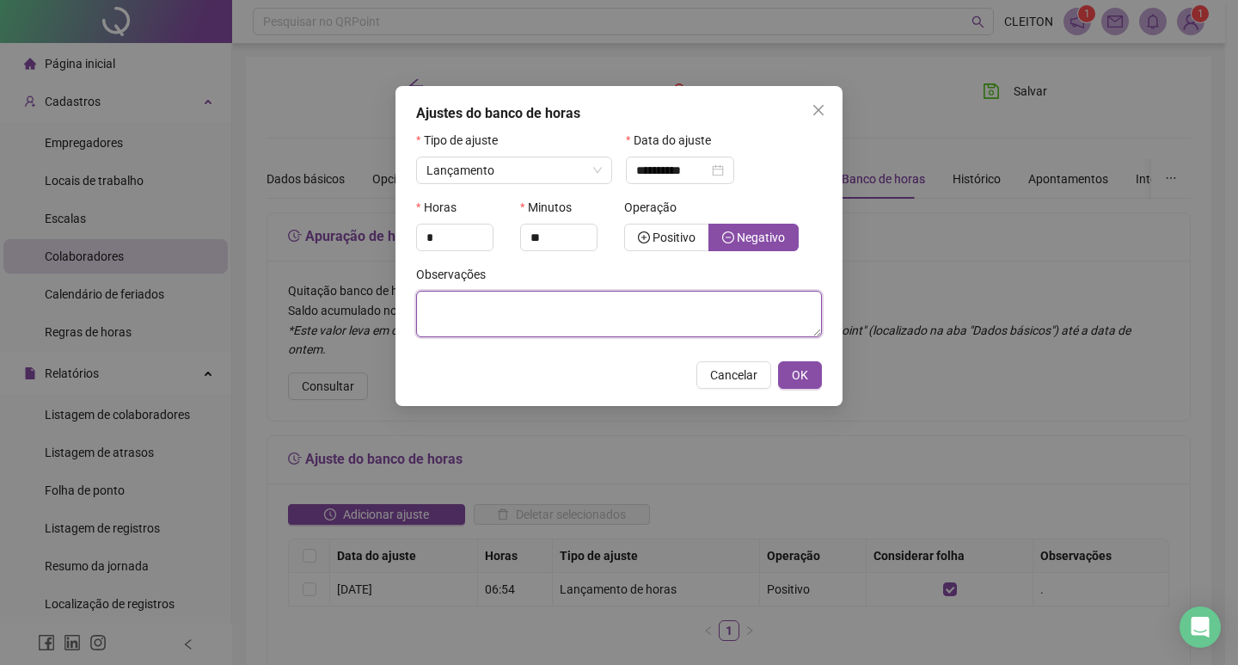
click at [524, 315] on textarea at bounding box center [619, 314] width 406 height 46
type textarea "*"
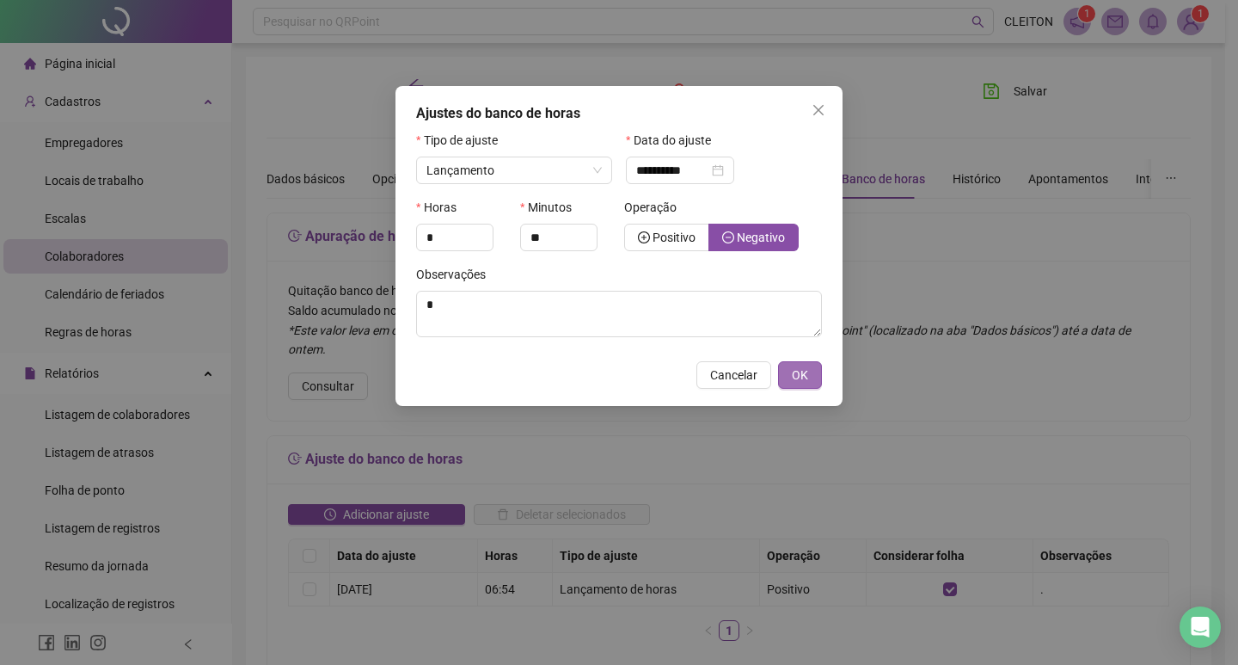
click at [804, 367] on span "OK" at bounding box center [800, 374] width 16 height 19
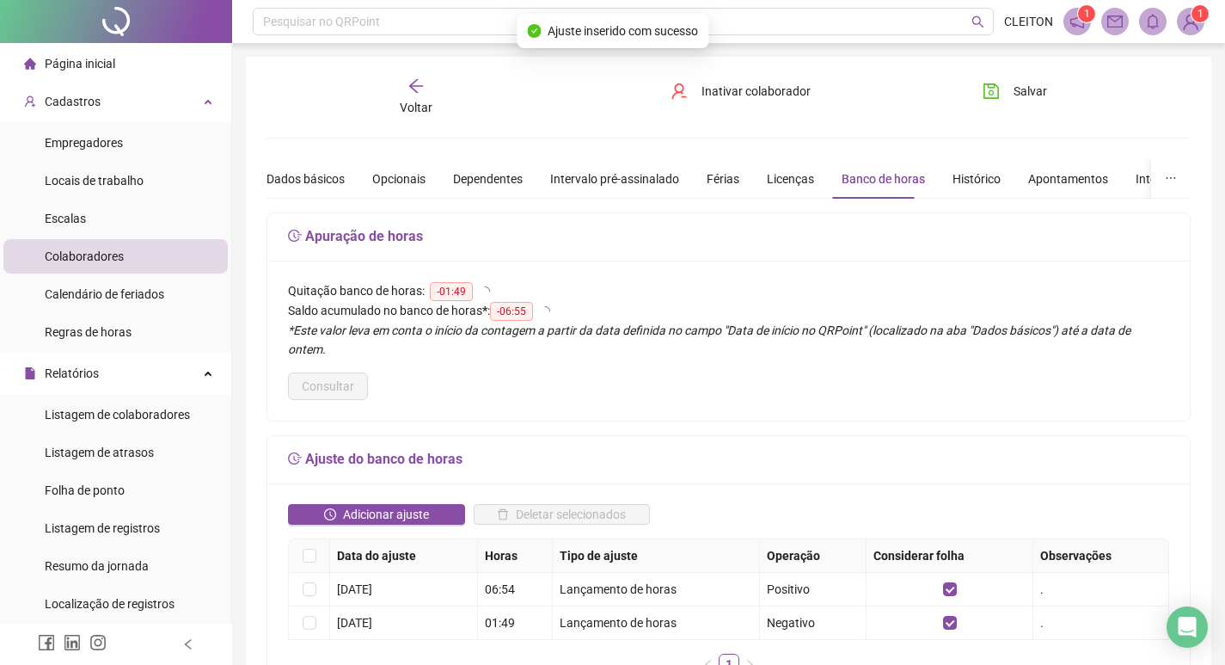
click at [1056, 105] on div "Salvar" at bounding box center [1041, 97] width 156 height 40
click at [1036, 94] on span "Salvar" at bounding box center [1031, 91] width 34 height 19
click at [424, 97] on div "Voltar" at bounding box center [416, 97] width 143 height 40
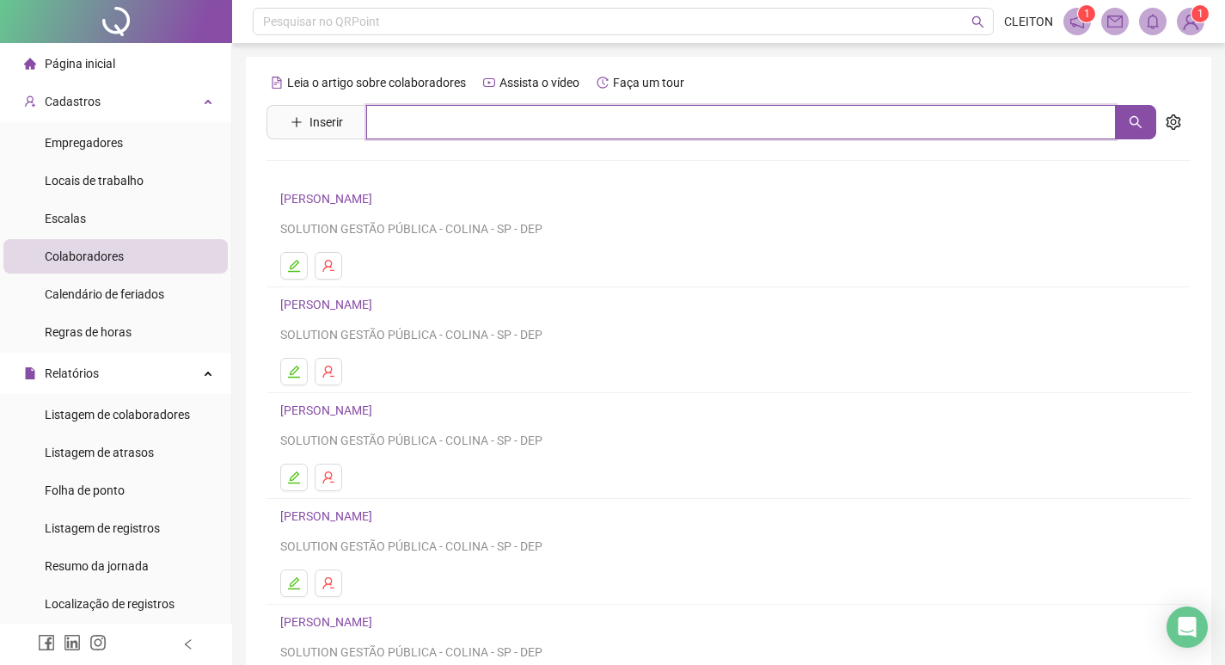
click at [483, 132] on input "text" at bounding box center [741, 122] width 750 height 34
type input "*****"
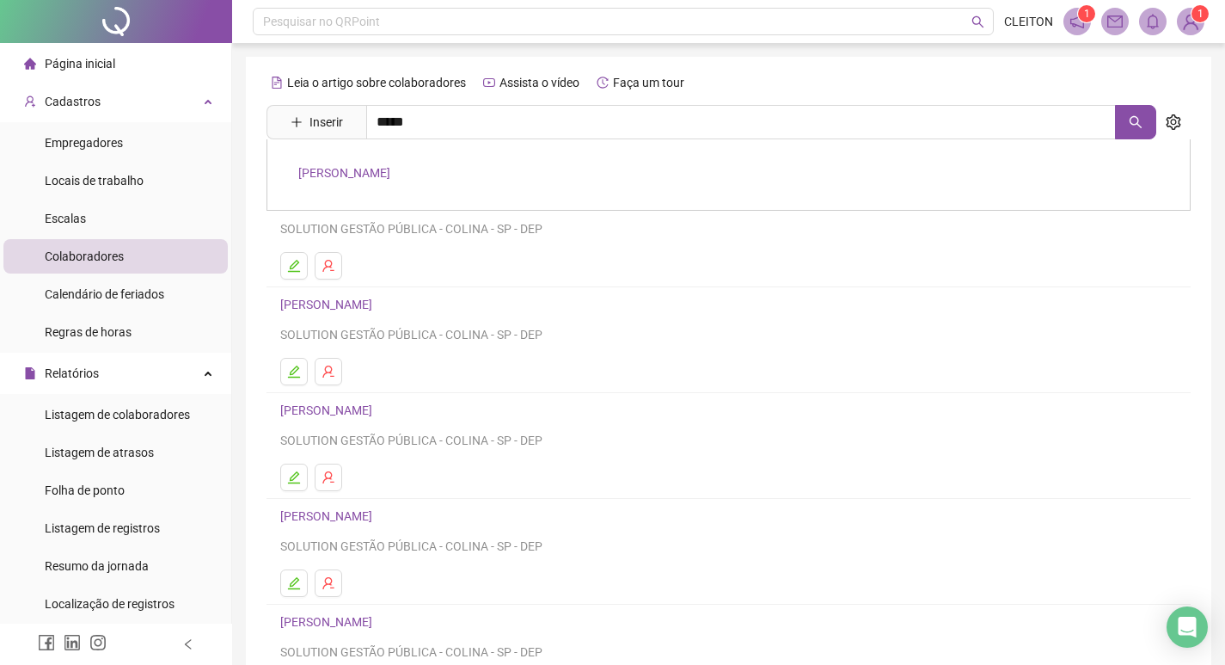
click at [390, 179] on link "NHAIADE PEREIRA DA SILVA GUIDETTI" at bounding box center [344, 173] width 92 height 14
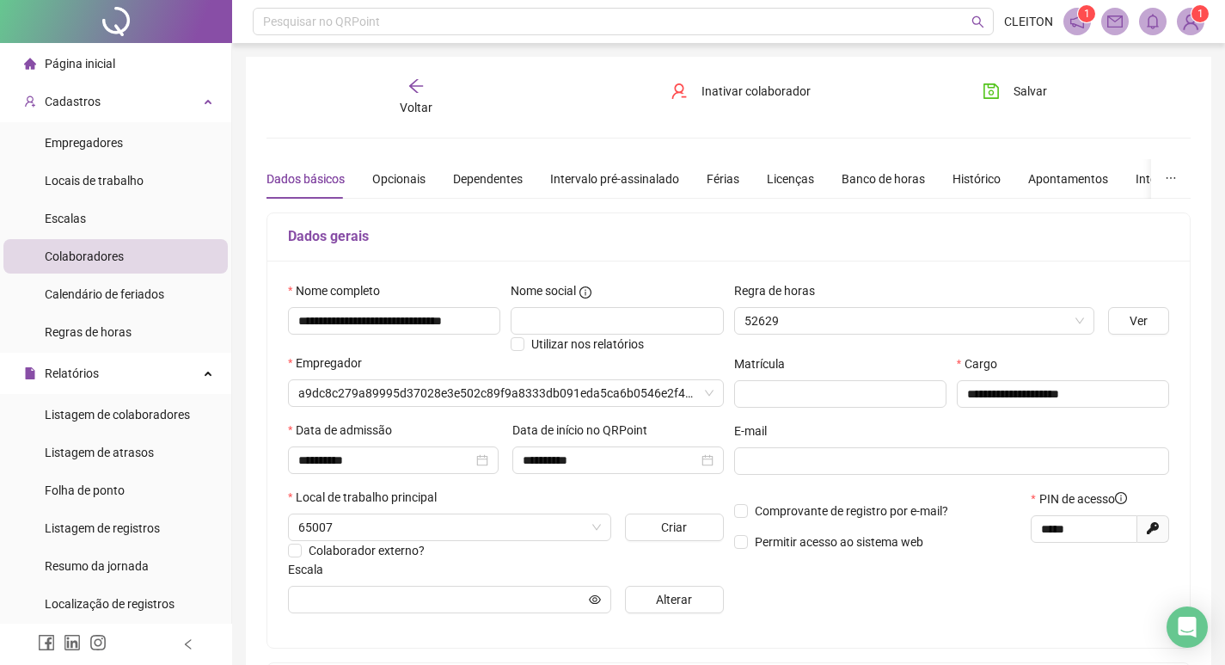
type input "*****"
click at [873, 177] on div "Banco de horas" at bounding box center [883, 178] width 83 height 19
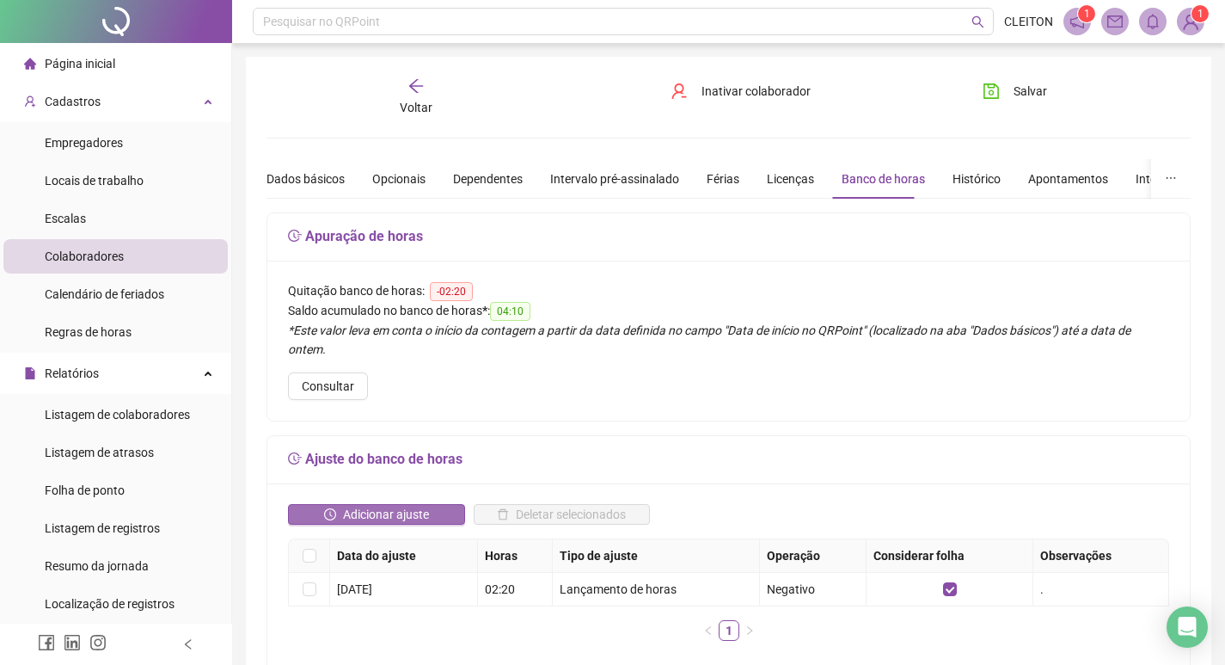
click at [343, 505] on span "Adicionar ajuste" at bounding box center [386, 514] width 86 height 19
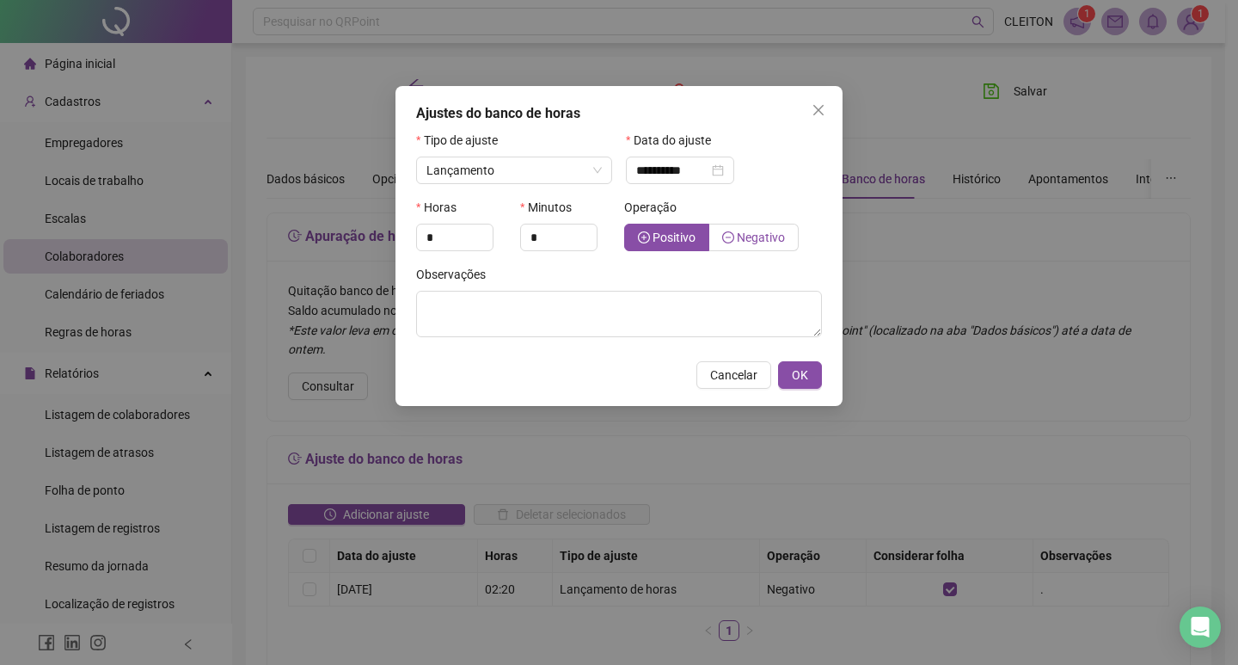
click at [757, 236] on span "Negativo" at bounding box center [761, 237] width 48 height 14
click at [630, 168] on div "**********" at bounding box center [680, 170] width 108 height 28
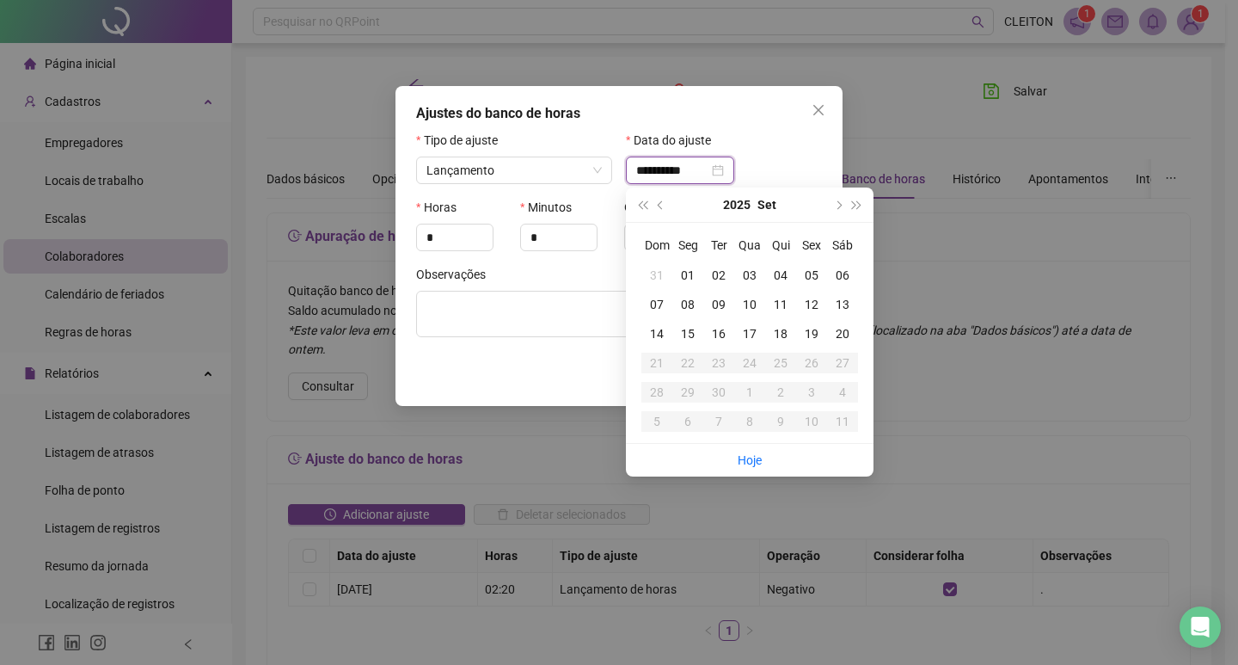
type input "**********"
click at [811, 331] on div "19" at bounding box center [811, 333] width 31 height 19
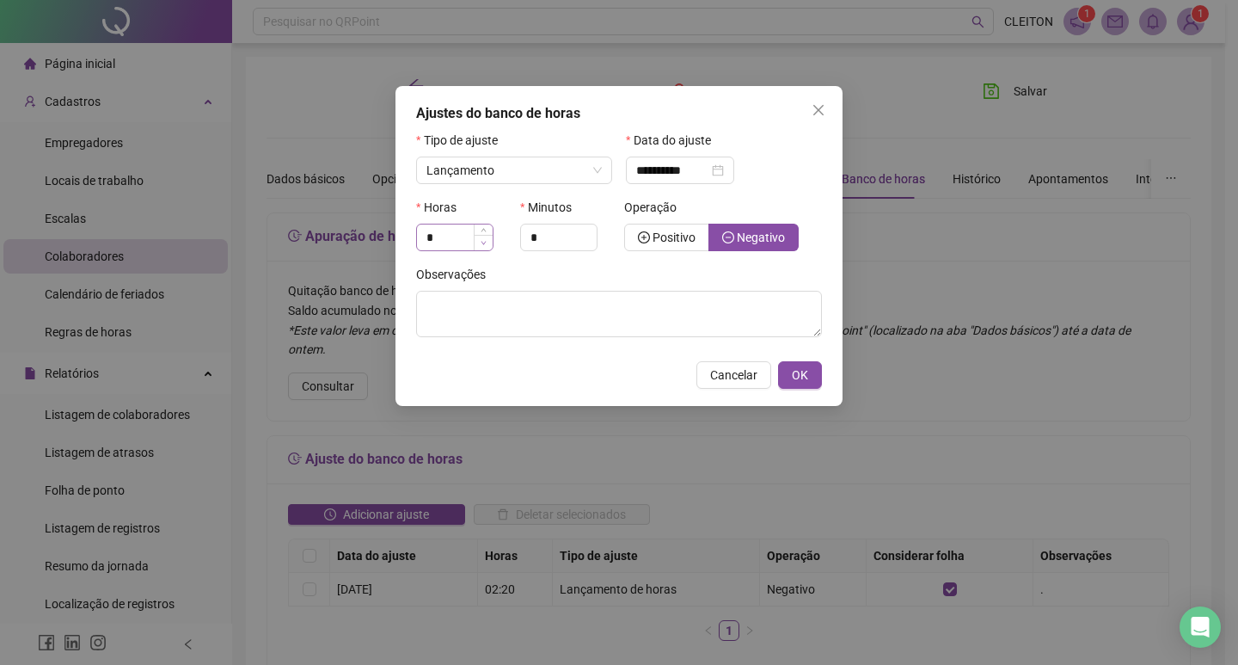
click at [483, 242] on icon "down" at bounding box center [484, 243] width 6 height 6
type input "*"
click at [482, 228] on span "Increase Value" at bounding box center [483, 231] width 19 height 15
click at [537, 231] on input "*" at bounding box center [559, 237] width 76 height 26
type input "**"
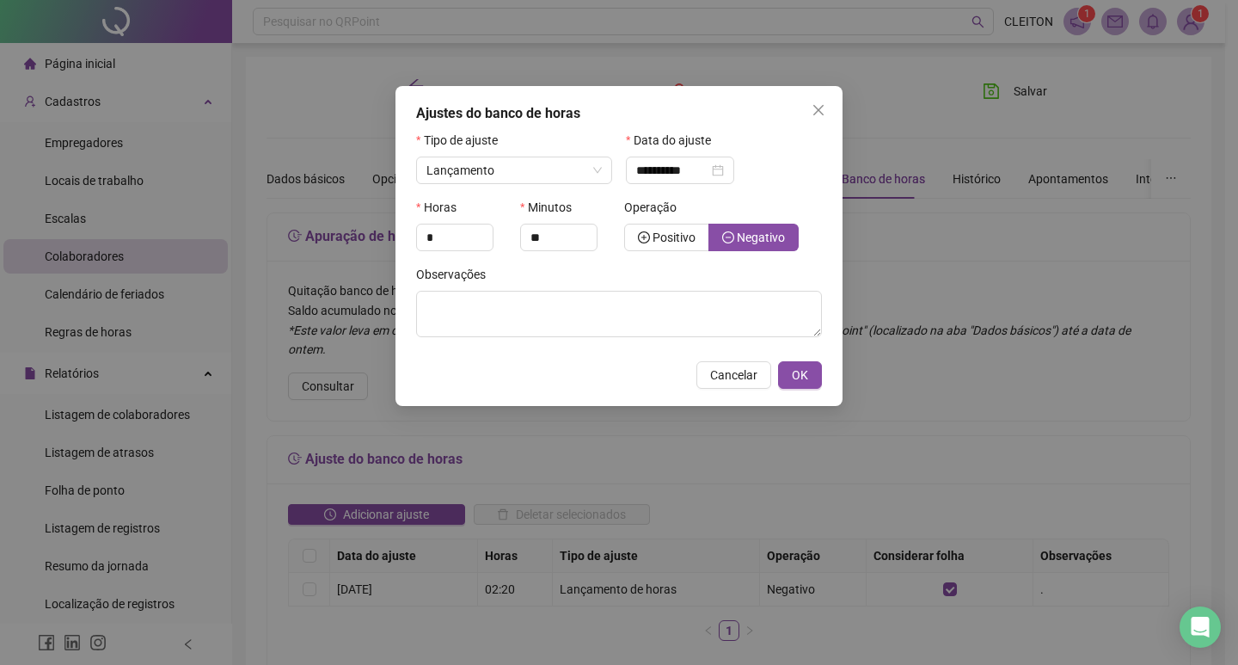
click at [732, 266] on div "Observações" at bounding box center [619, 278] width 406 height 26
click at [724, 285] on div "Observações" at bounding box center [619, 278] width 406 height 26
click at [721, 305] on textarea at bounding box center [619, 314] width 406 height 46
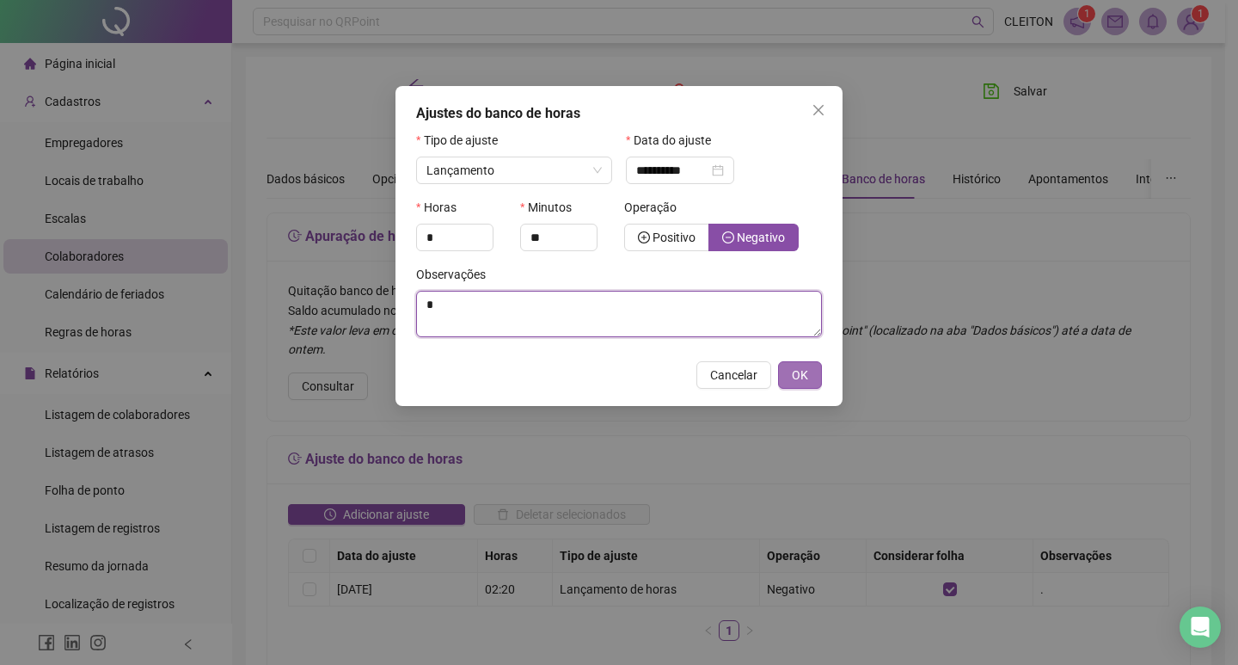
type textarea "*"
click at [818, 383] on button "OK" at bounding box center [800, 375] width 44 height 28
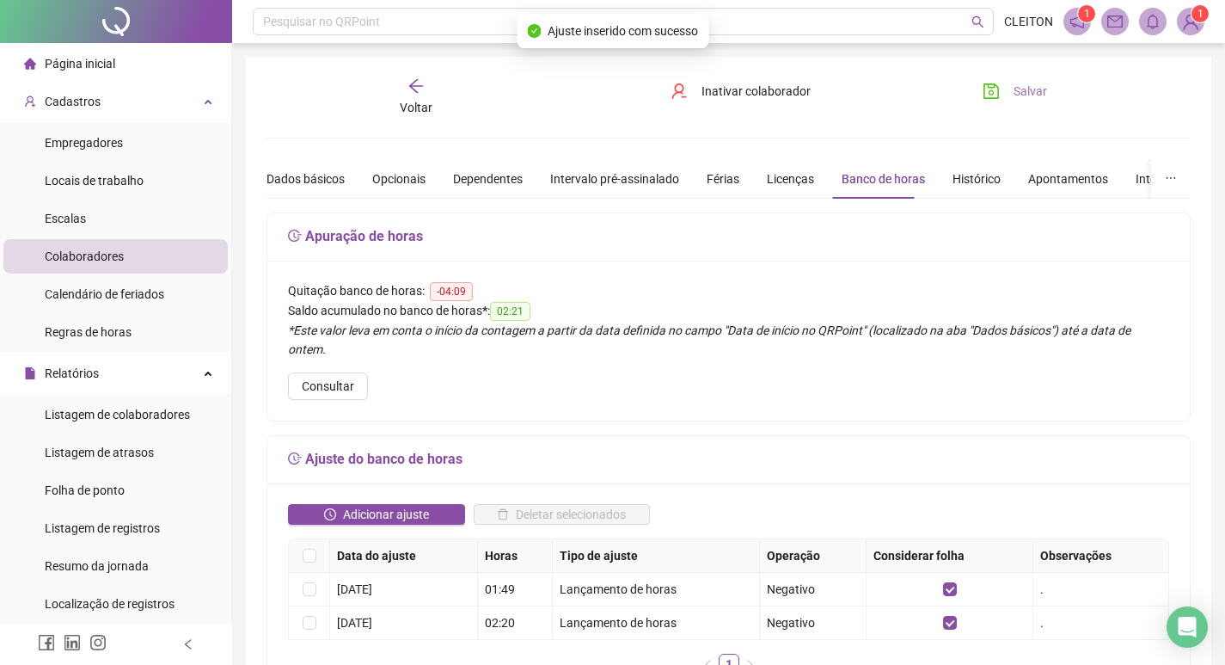
click at [1055, 101] on button "Salvar" at bounding box center [1015, 91] width 90 height 28
click at [317, 161] on div "Dados básicos" at bounding box center [306, 179] width 78 height 40
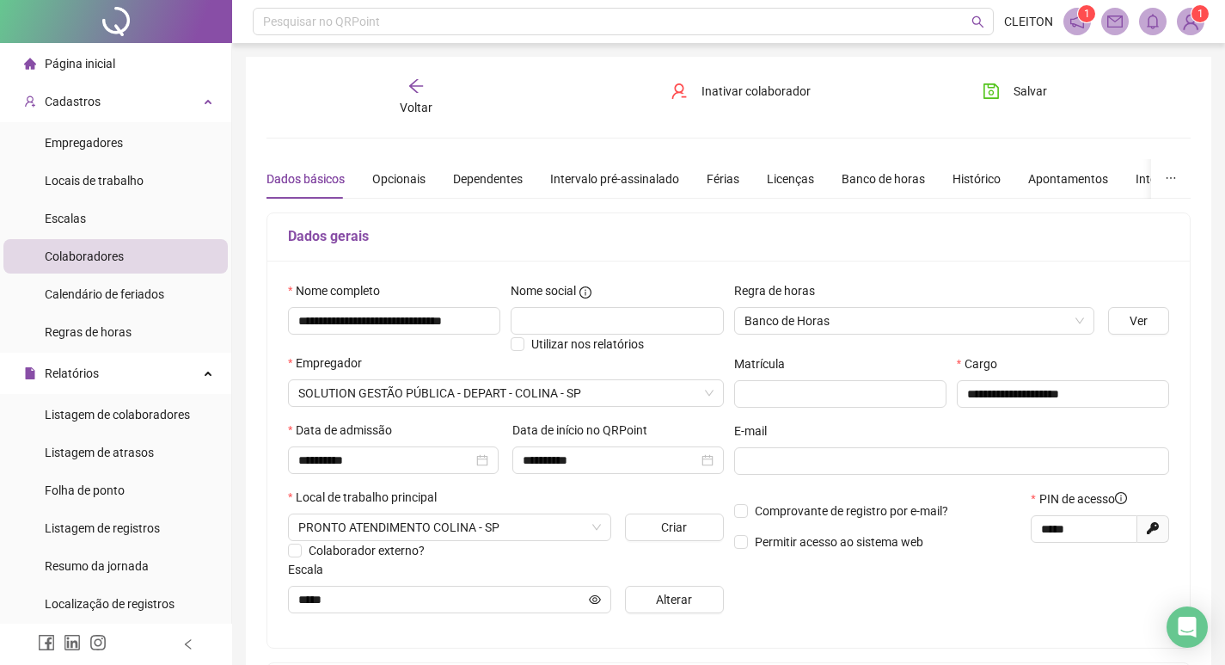
drag, startPoint x: 446, startPoint y: 74, endPoint x: 426, endPoint y: 83, distance: 22.7
click at [446, 75] on div "**********" at bounding box center [729, 482] width 966 height 850
click at [426, 83] on div "Voltar" at bounding box center [416, 97] width 143 height 40
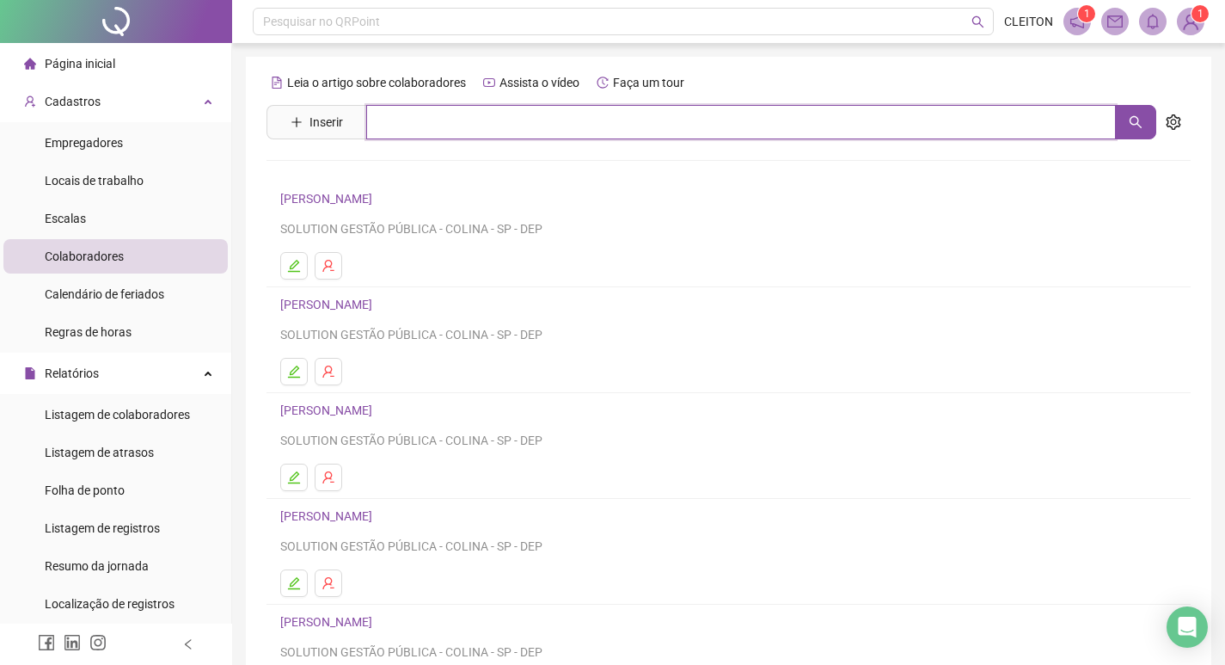
click at [464, 110] on input "text" at bounding box center [741, 122] width 750 height 34
